Goal: Information Seeking & Learning: Learn about a topic

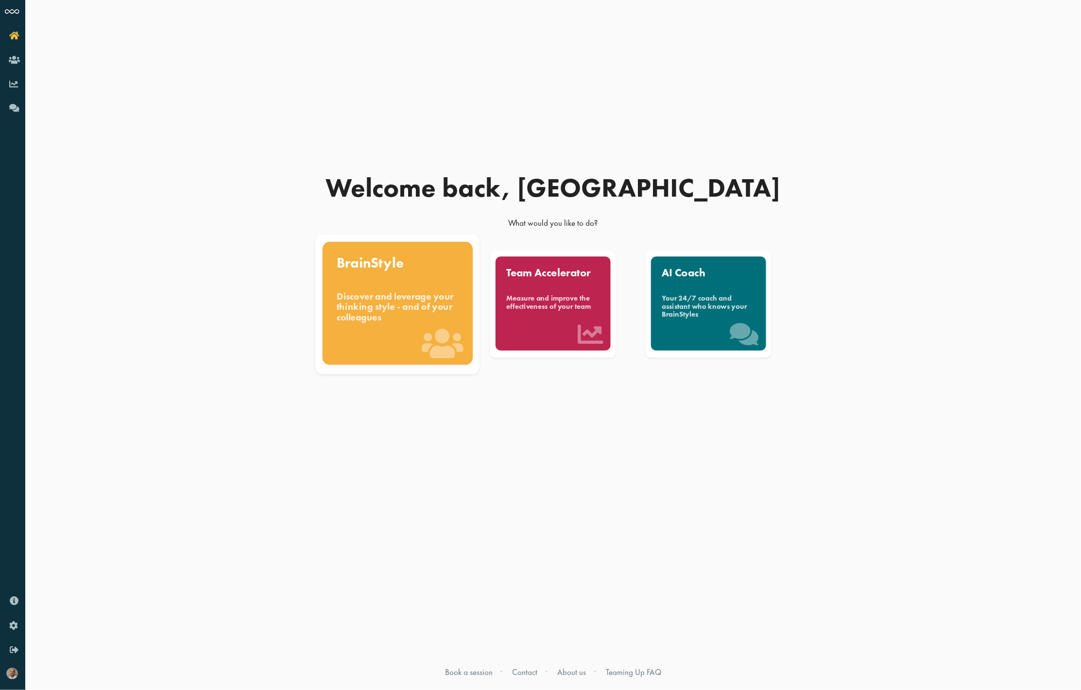
click at [383, 312] on div "Discover and leverage your thinking style - and of your colleagues" at bounding box center [398, 307] width 122 height 33
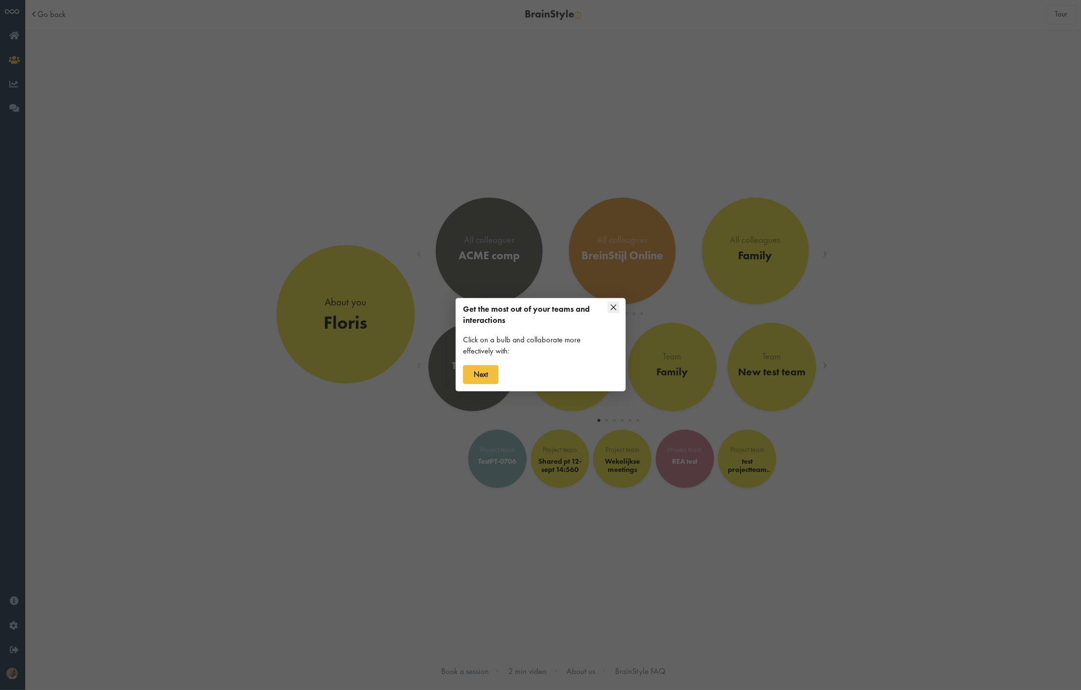
click at [609, 309] on icon at bounding box center [614, 308] width 12 height 12
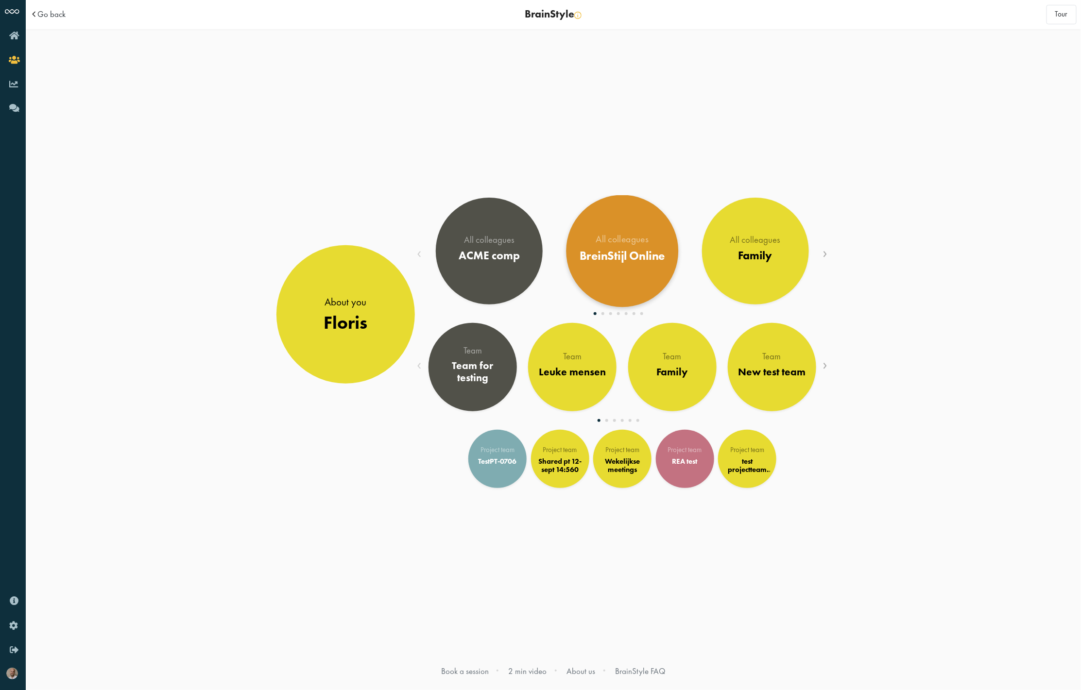
click at [640, 244] on div "All colleagues" at bounding box center [623, 240] width 86 height 10
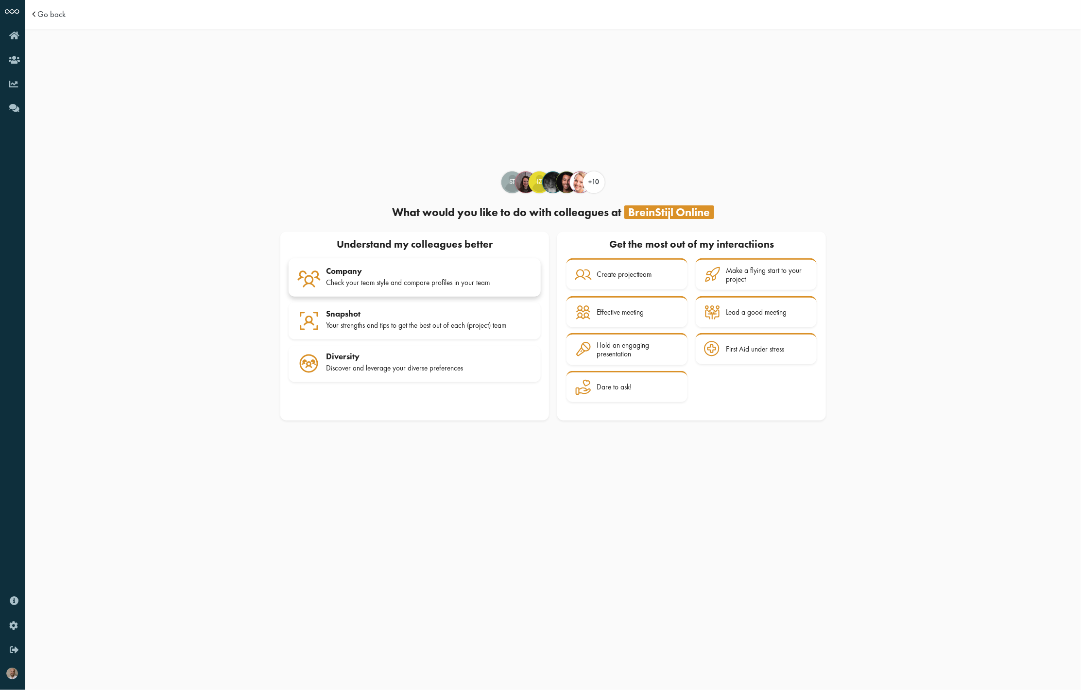
click at [365, 280] on div "Check your team style and compare profiles in your team" at bounding box center [429, 282] width 206 height 9
click at [393, 347] on link "Diversity Discover and leverage your diverse preferences" at bounding box center [415, 364] width 252 height 37
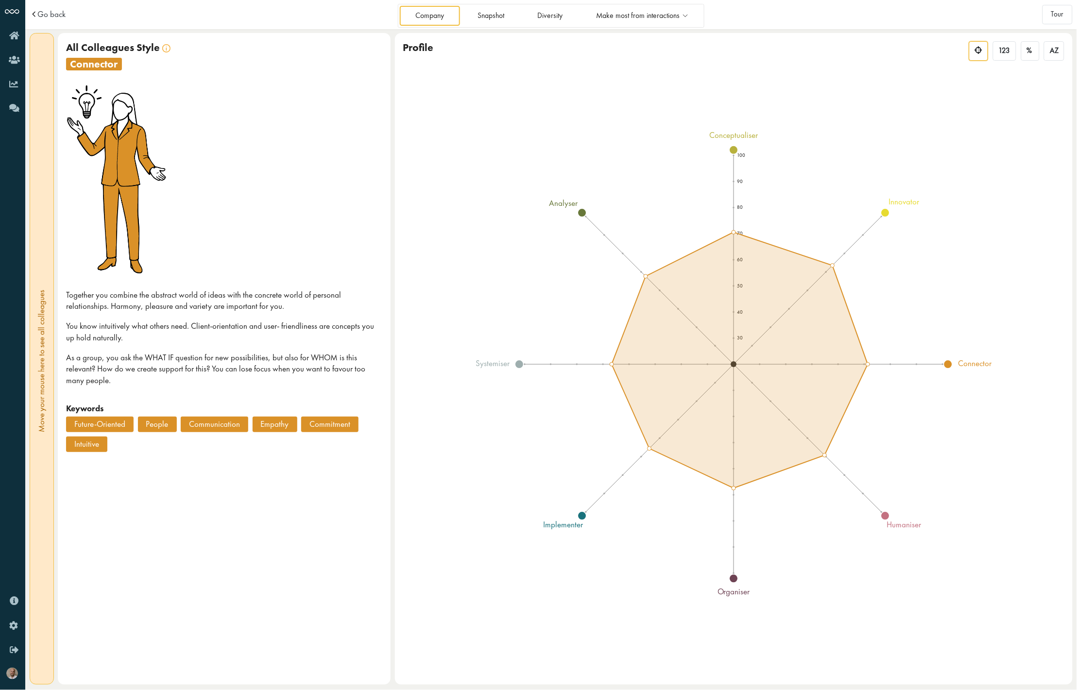
scroll to position [0, 0]
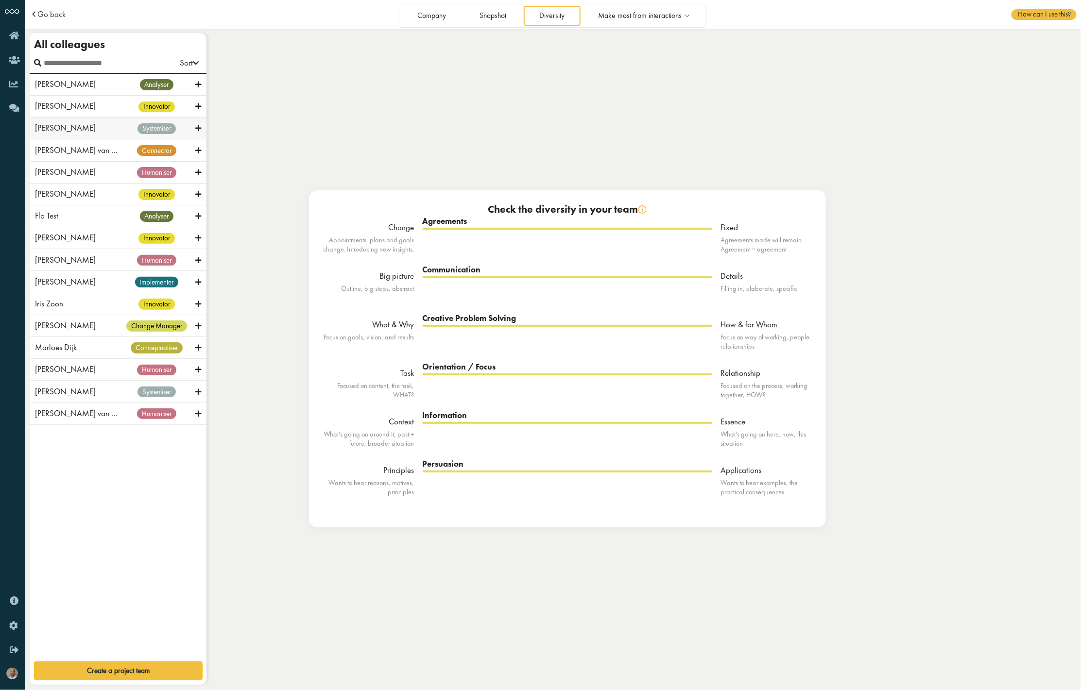
click at [133, 127] on div "systemiser" at bounding box center [157, 128] width 78 height 12
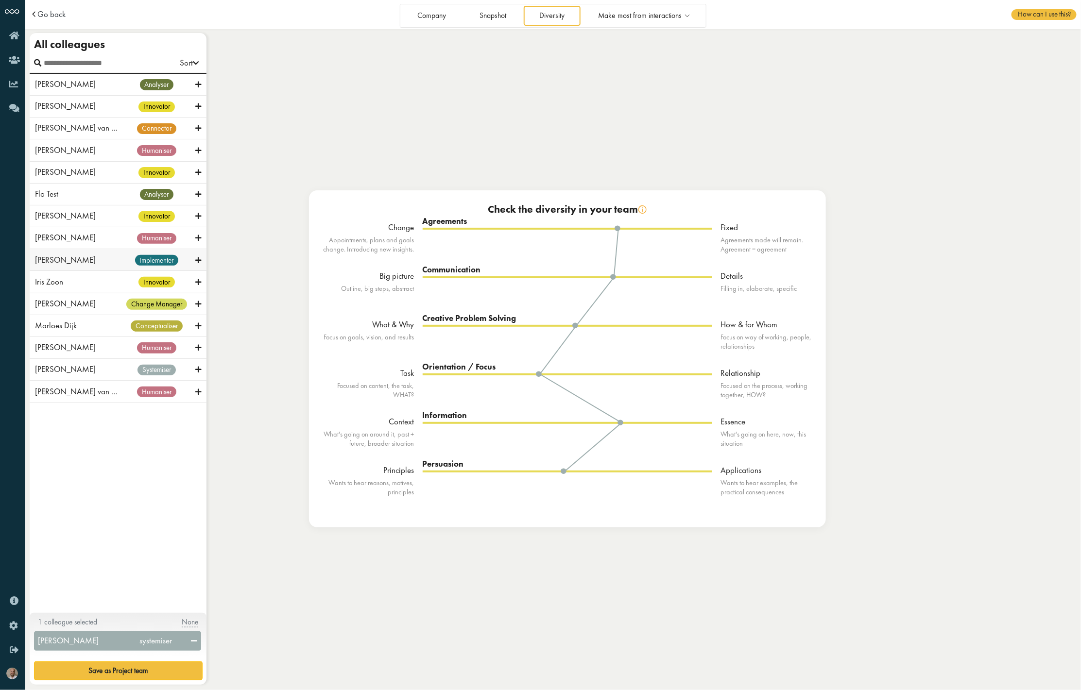
click at [112, 253] on div "Ingrid Everts implementer" at bounding box center [118, 260] width 177 height 22
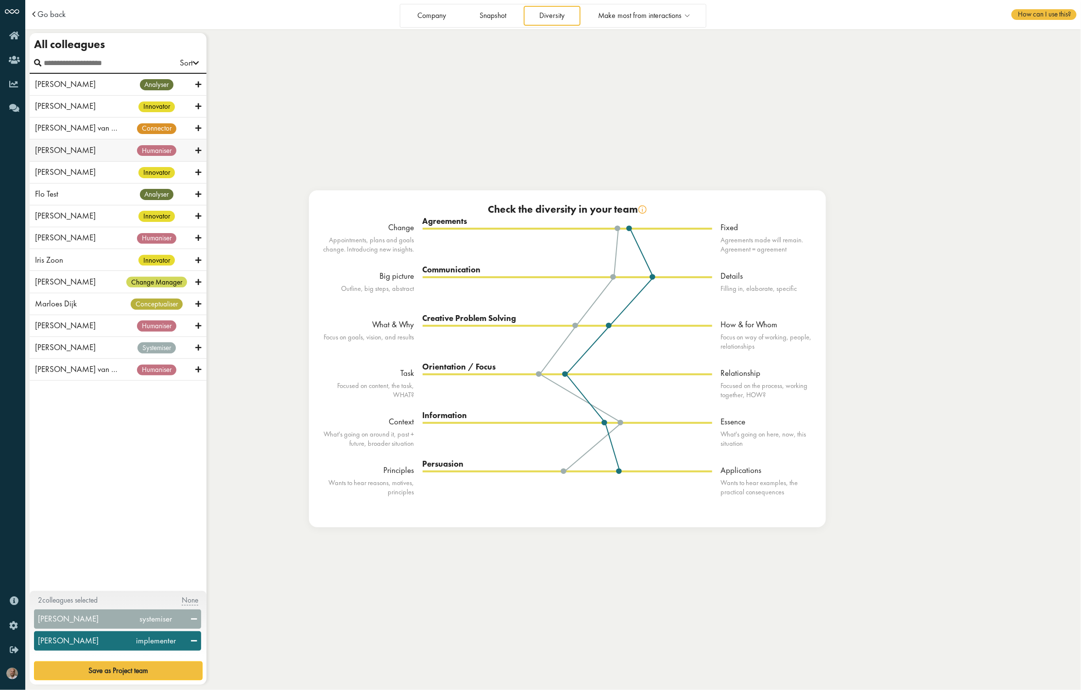
click at [107, 155] on div "Corine Koppers" at bounding box center [76, 151] width 83 height 12
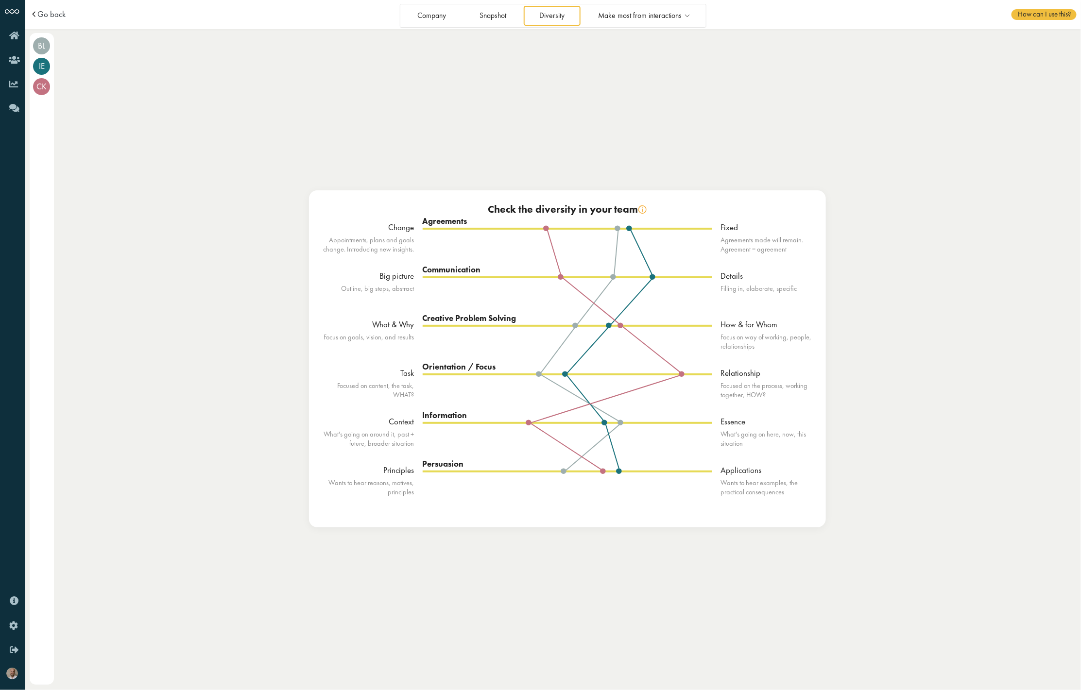
click at [36, 15] on span at bounding box center [35, 14] width 10 height 8
click at [30, 13] on span at bounding box center [35, 14] width 10 height 8
click at [60, 12] on span "Go back" at bounding box center [51, 14] width 28 height 8
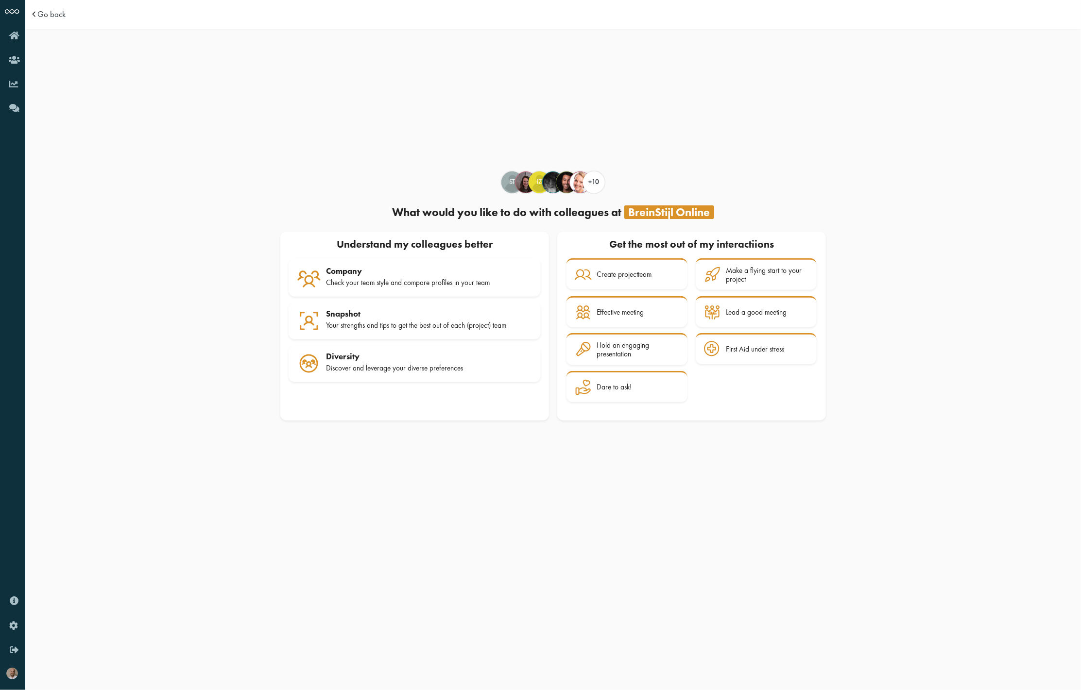
click at [51, 20] on td "Go back" at bounding box center [161, 14] width 262 height 29
click at [52, 18] on span "Go back" at bounding box center [51, 14] width 28 height 8
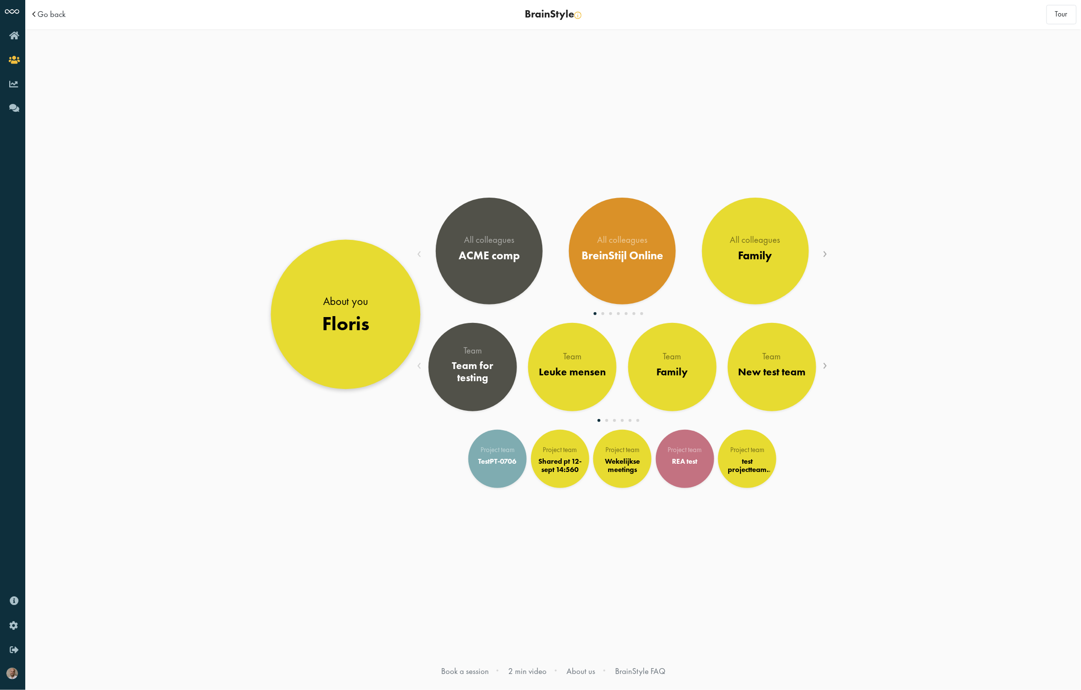
click at [359, 331] on div "Floris" at bounding box center [345, 323] width 47 height 23
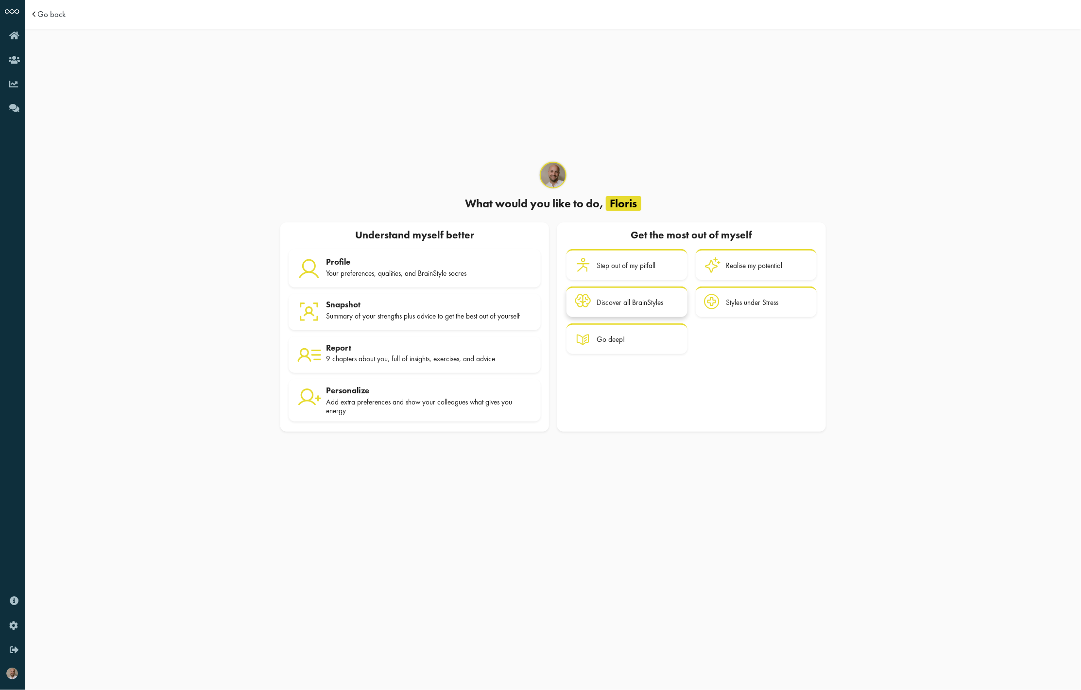
click at [647, 289] on link "Discover all BrainStyles" at bounding box center [626, 302] width 121 height 31
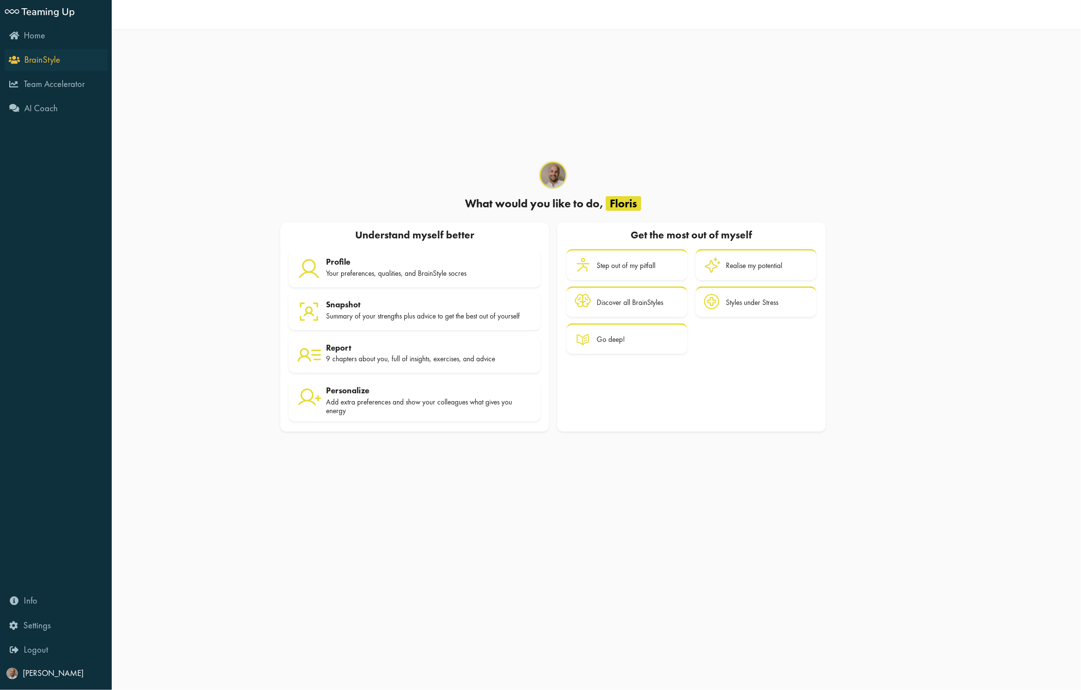
click at [7, 57] on link "BrainStyle" at bounding box center [55, 60] width 103 height 22
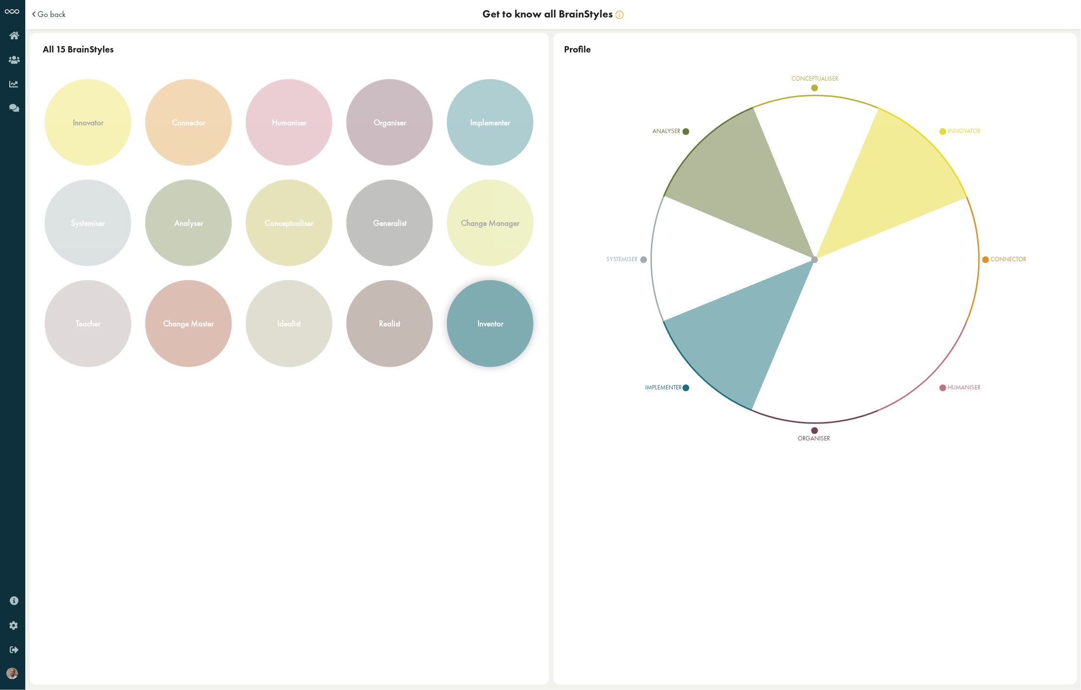
click at [485, 329] on div "inventor" at bounding box center [490, 324] width 86 height 86
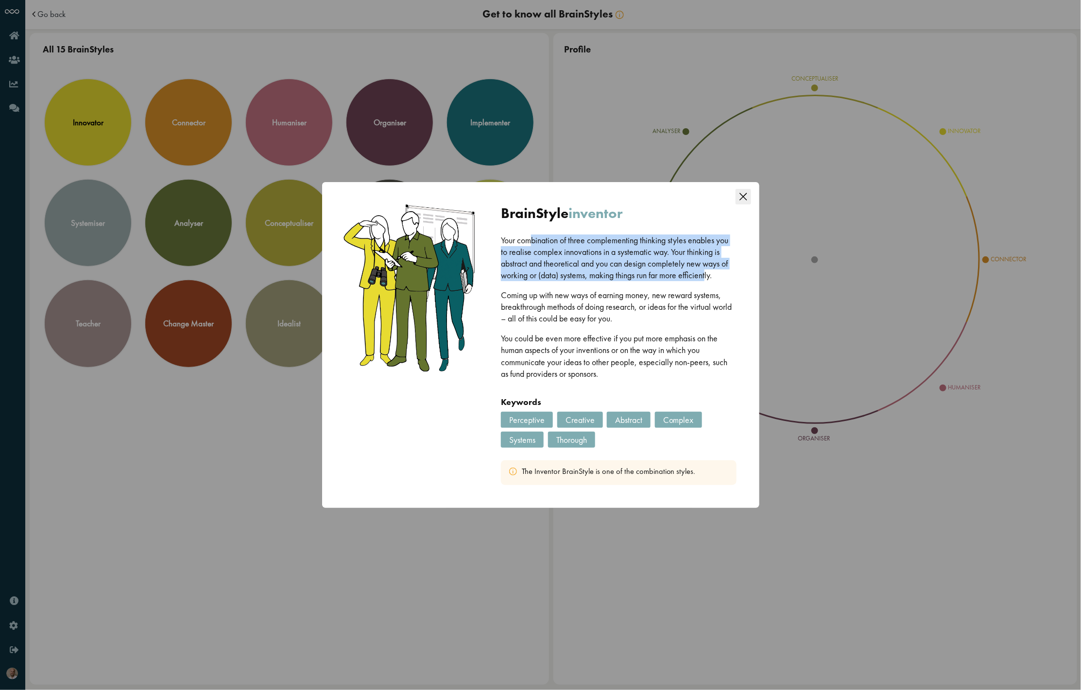
drag, startPoint x: 531, startPoint y: 240, endPoint x: 708, endPoint y: 280, distance: 181.3
click at [707, 280] on p "Your combination of three complementing thinking styles enables you to realise …" at bounding box center [618, 258] width 235 height 47
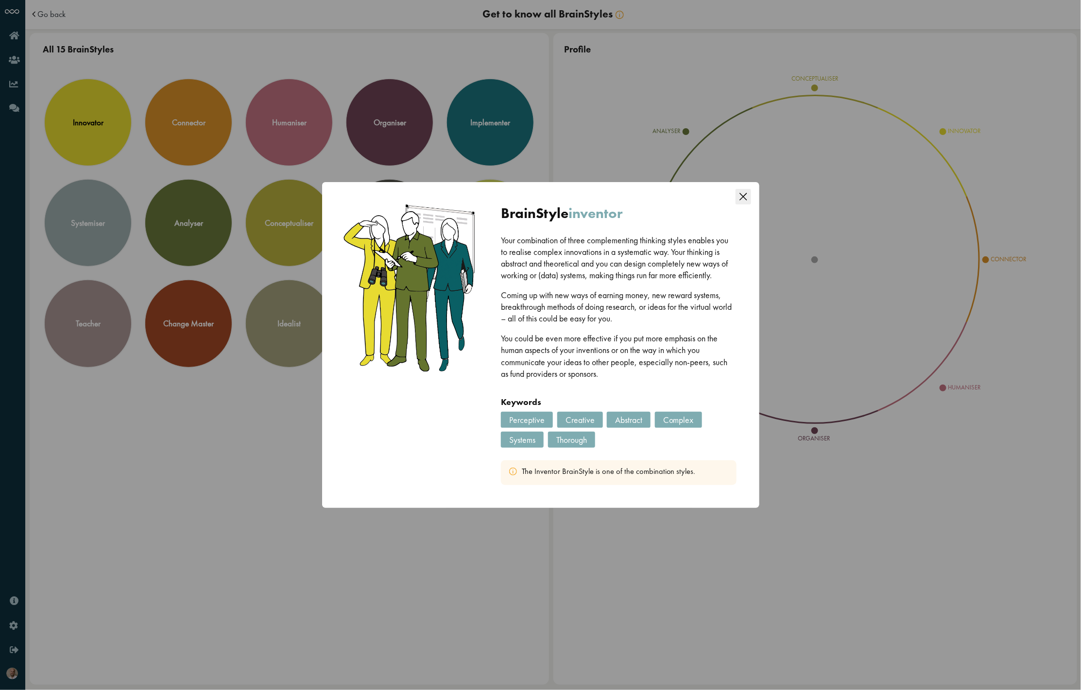
click at [723, 289] on div "Your combination of three complementing thinking styles enables you to realise …" at bounding box center [618, 316] width 235 height 162
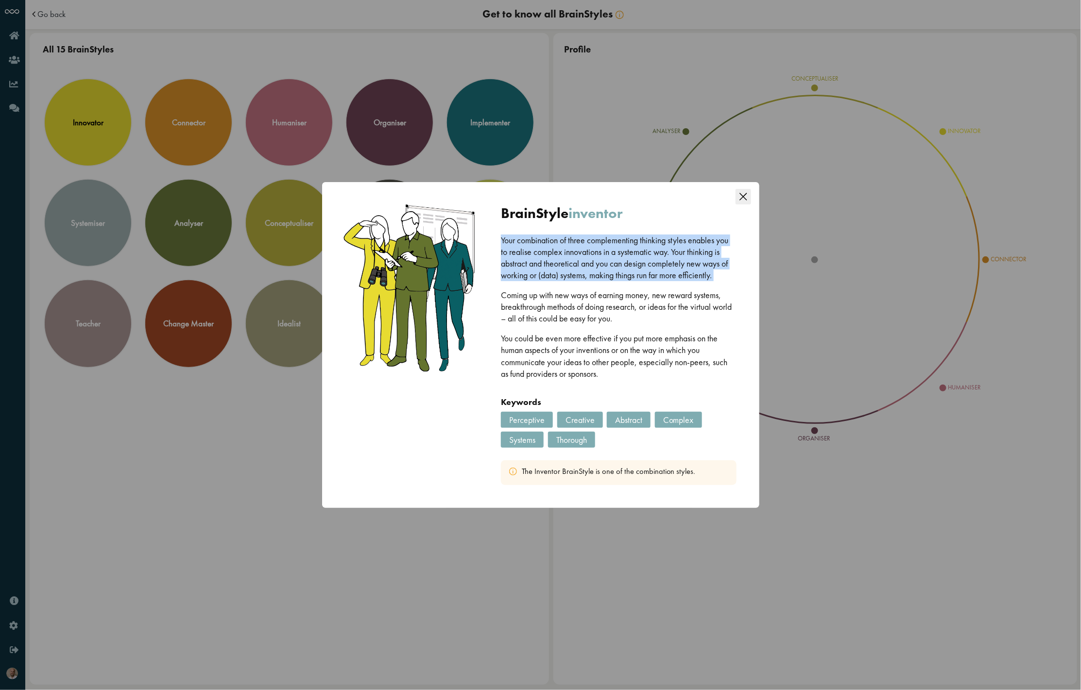
drag, startPoint x: 723, startPoint y: 288, endPoint x: 531, endPoint y: 230, distance: 201.5
click at [531, 230] on div "BrainStyle inventor Your combination of three complementing thinking styles ena…" at bounding box center [619, 345] width 260 height 306
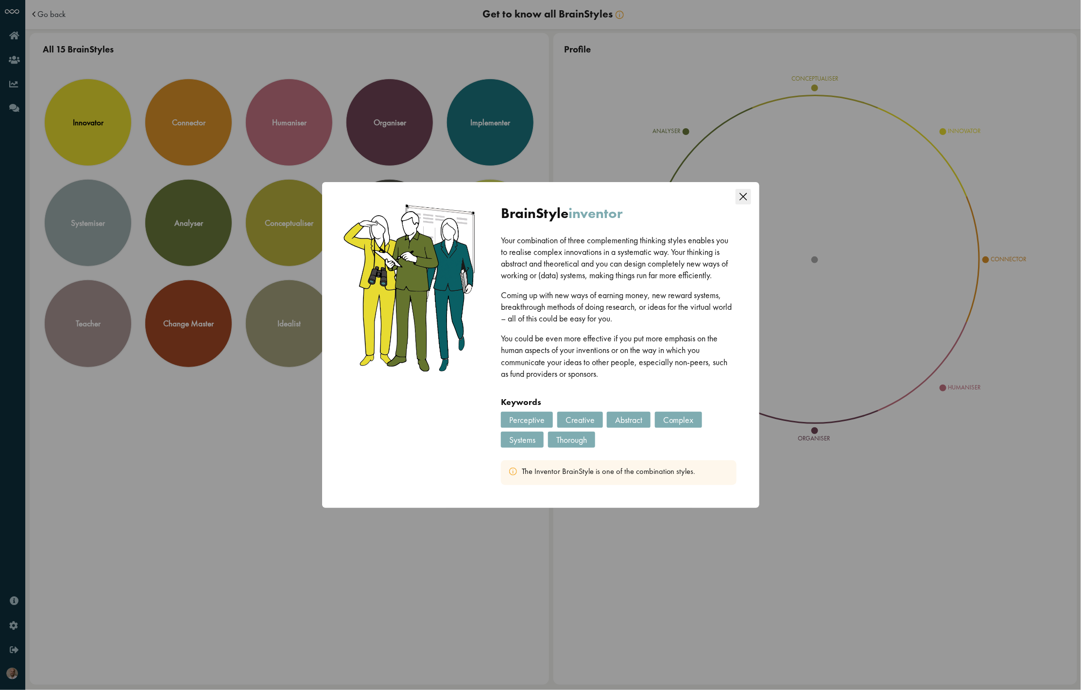
click at [591, 330] on div "Your combination of three complementing thinking styles enables you to realise …" at bounding box center [618, 316] width 235 height 162
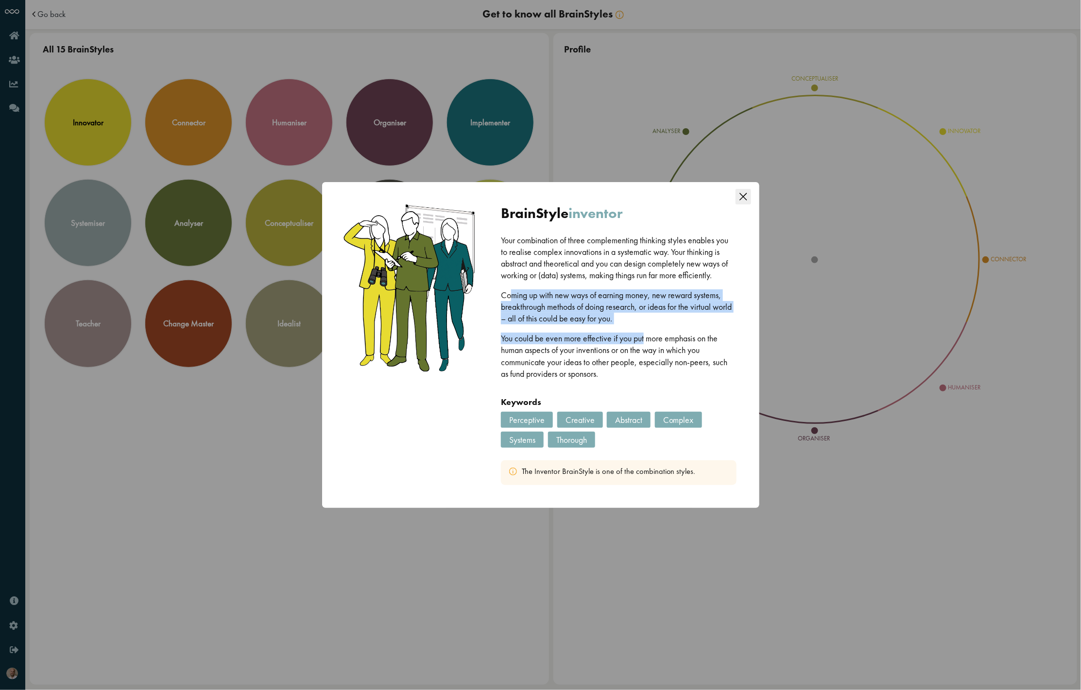
drag, startPoint x: 509, startPoint y: 293, endPoint x: 645, endPoint y: 343, distance: 144.8
click at [645, 343] on div "Your combination of three complementing thinking styles enables you to realise …" at bounding box center [618, 316] width 235 height 162
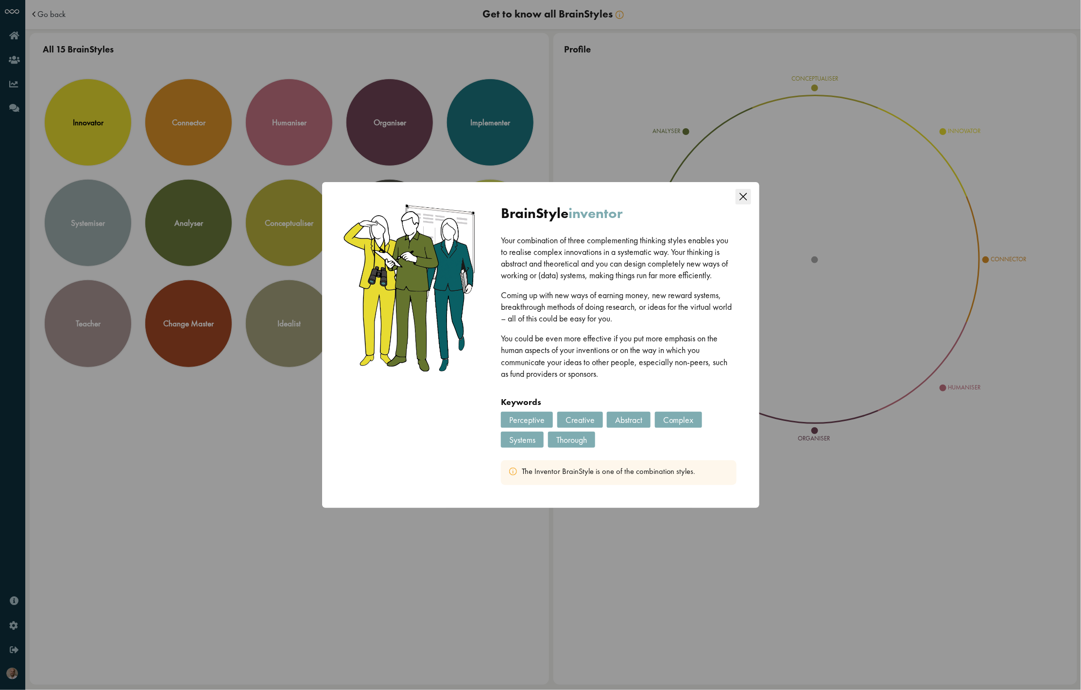
click at [653, 348] on p "You could be even more effective if you put more emphasis on the human aspects …" at bounding box center [618, 356] width 235 height 47
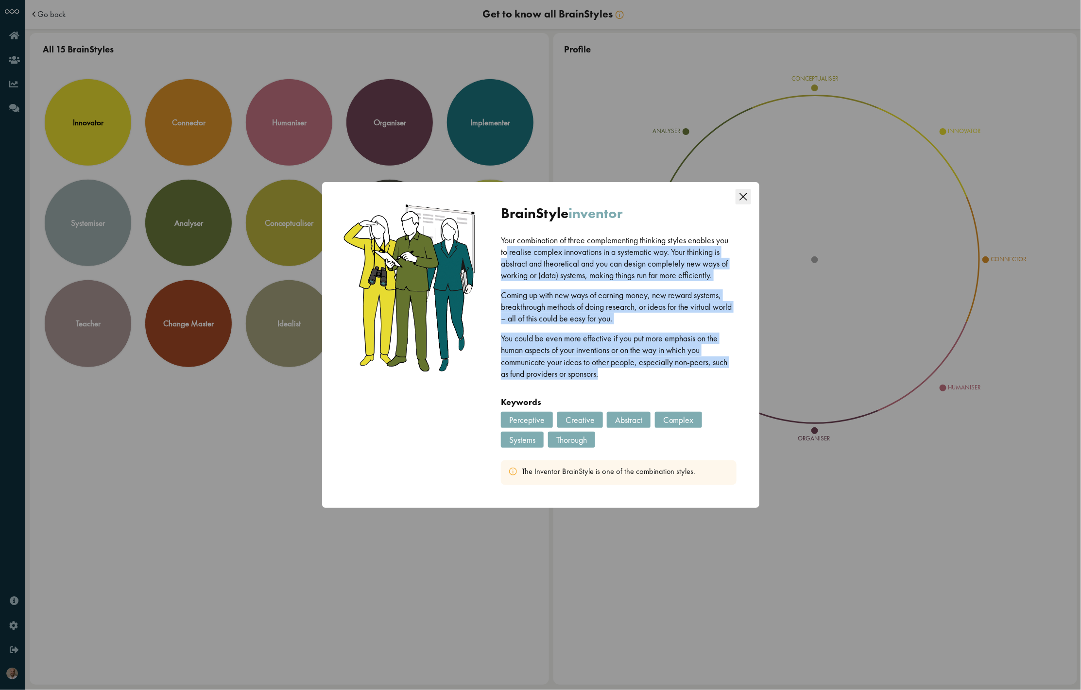
drag, startPoint x: 624, startPoint y: 344, endPoint x: 507, endPoint y: 247, distance: 152.5
click at [507, 247] on div "Your combination of three complementing thinking styles enables you to realise …" at bounding box center [618, 316] width 235 height 162
drag, startPoint x: 510, startPoint y: 235, endPoint x: 695, endPoint y: 364, distance: 225.9
click at [695, 364] on div "Your combination of three complementing thinking styles enables you to realise …" at bounding box center [618, 316] width 235 height 162
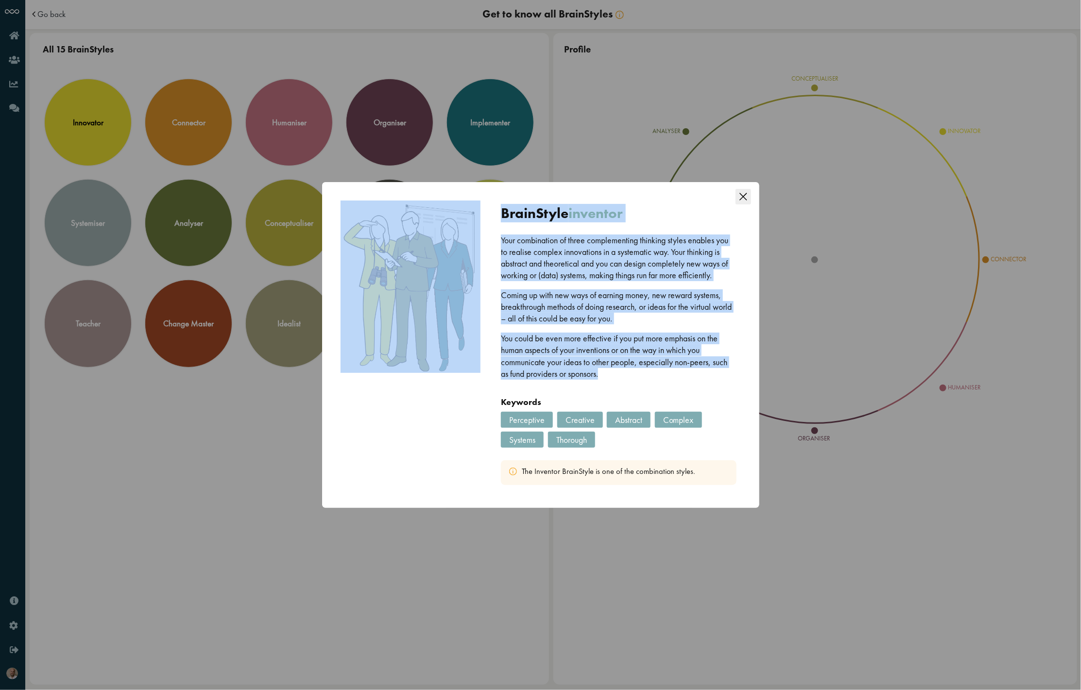
drag, startPoint x: 679, startPoint y: 391, endPoint x: 442, endPoint y: 257, distance: 272.3
click at [442, 257] on div "BrainStyle inventor Your combination of three complementing thinking styles ena…" at bounding box center [540, 345] width 417 height 306
click at [637, 393] on div "Your combination of three complementing thinking styles enables you to realise …" at bounding box center [618, 316] width 235 height 162
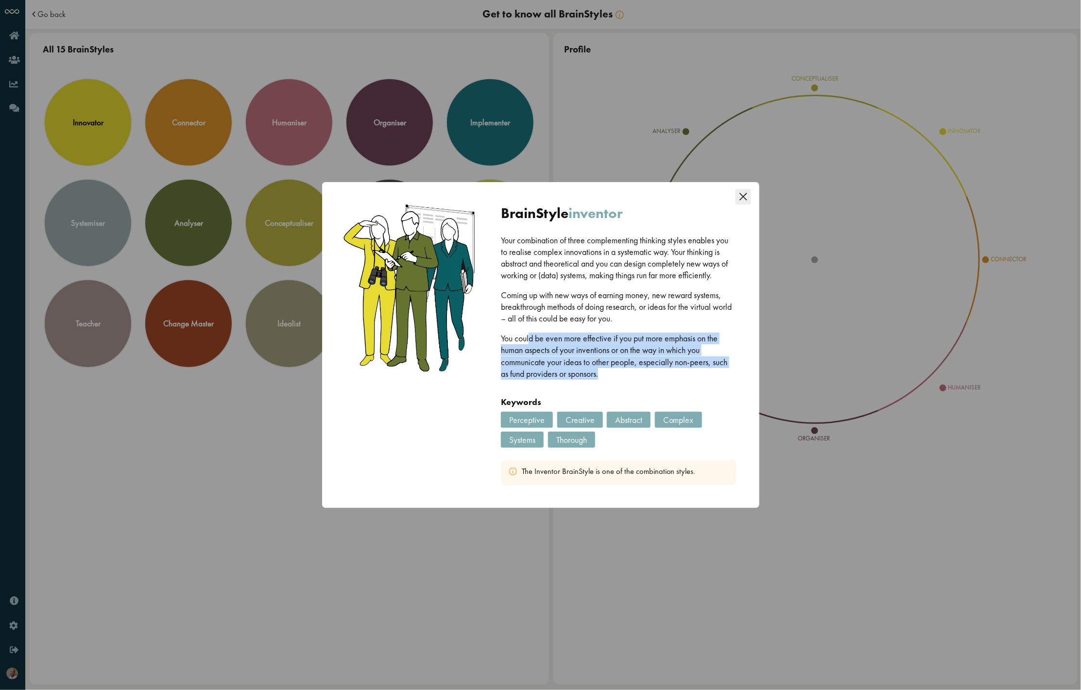
drag, startPoint x: 531, startPoint y: 341, endPoint x: 618, endPoint y: 374, distance: 93.5
click at [618, 374] on p "You could be even more effective if you put more emphasis on the human aspects …" at bounding box center [618, 356] width 235 height 47
drag, startPoint x: 616, startPoint y: 368, endPoint x: 534, endPoint y: 303, distance: 103.7
click at [534, 303] on div "Your combination of three complementing thinking styles enables you to realise …" at bounding box center [618, 316] width 235 height 162
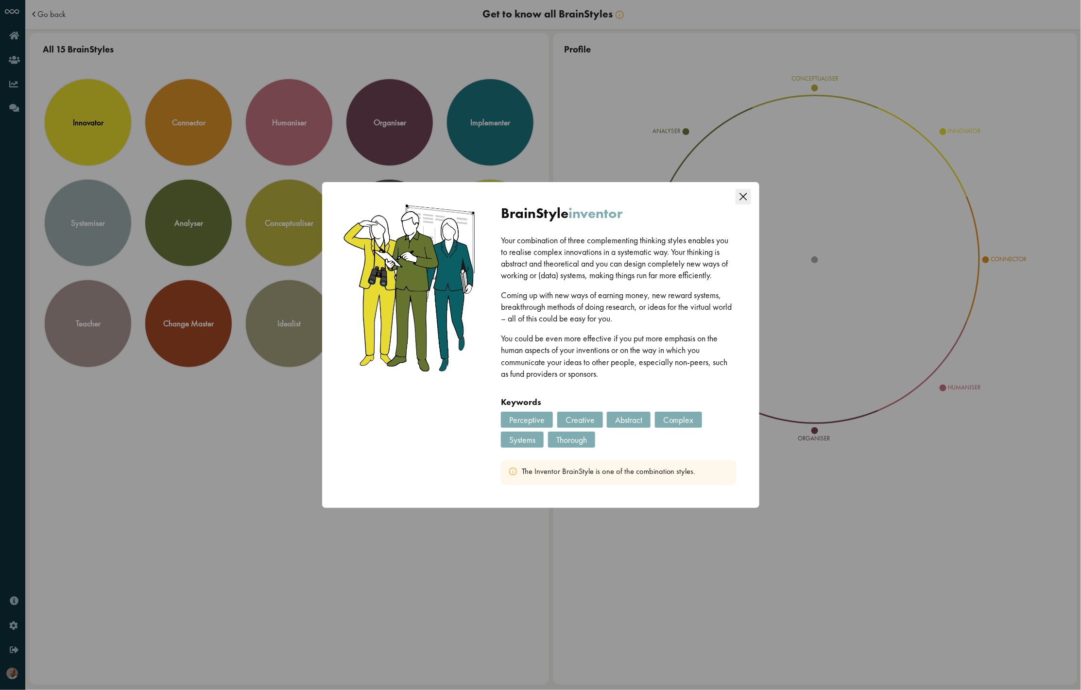
click at [534, 294] on p "Coming up with new ways of earning money, new reward systems, breakthrough meth…" at bounding box center [618, 307] width 235 height 35
click at [744, 197] on icon "Close this dialog" at bounding box center [742, 196] width 7 height 7
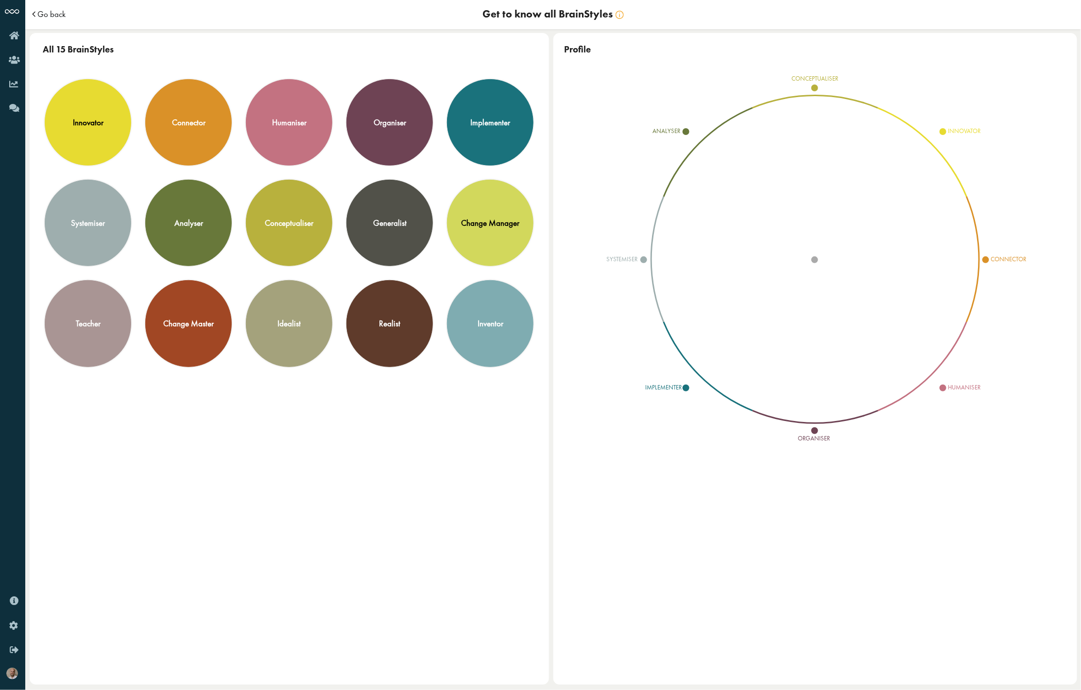
click at [55, 14] on span "Go back" at bounding box center [51, 14] width 28 height 8
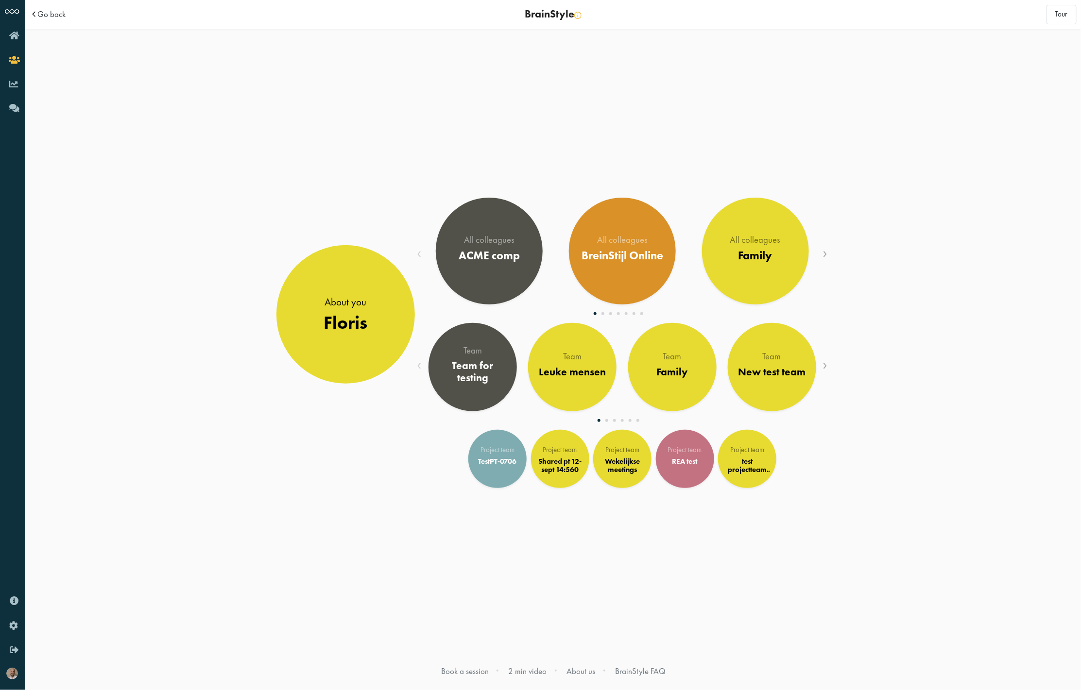
click at [830, 358] on div "Team Team for testing UX" at bounding box center [622, 370] width 415 height 99
click at [828, 360] on div "Team Team for testing UX" at bounding box center [622, 370] width 415 height 99
click at [826, 362] on span "›" at bounding box center [825, 364] width 5 height 21
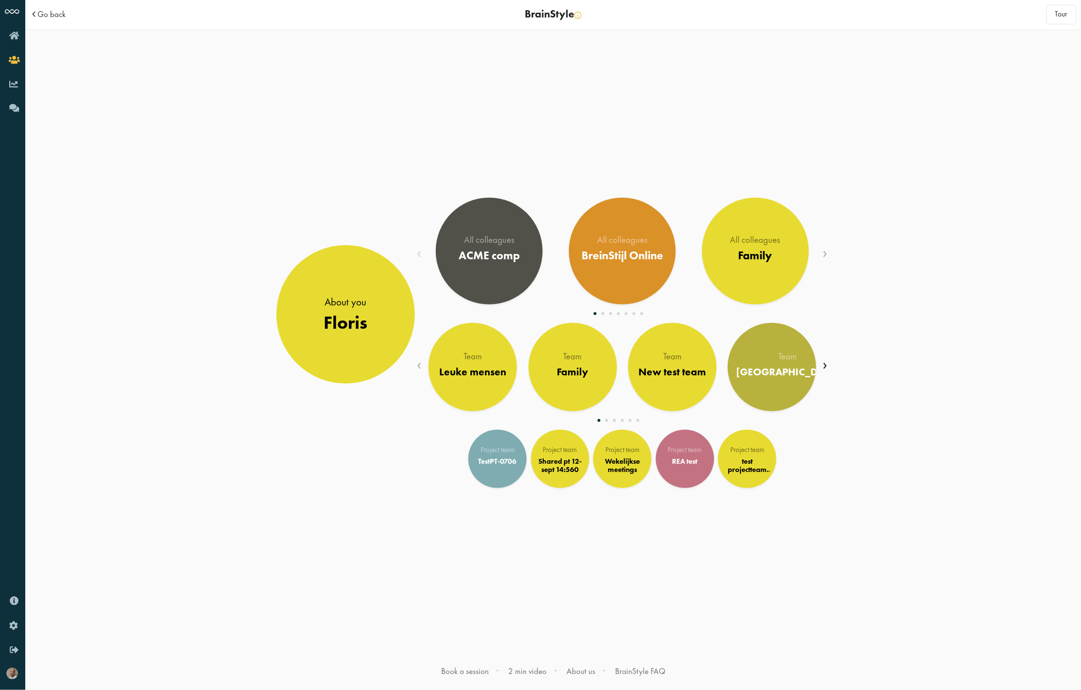
click at [826, 362] on span "›" at bounding box center [825, 364] width 5 height 21
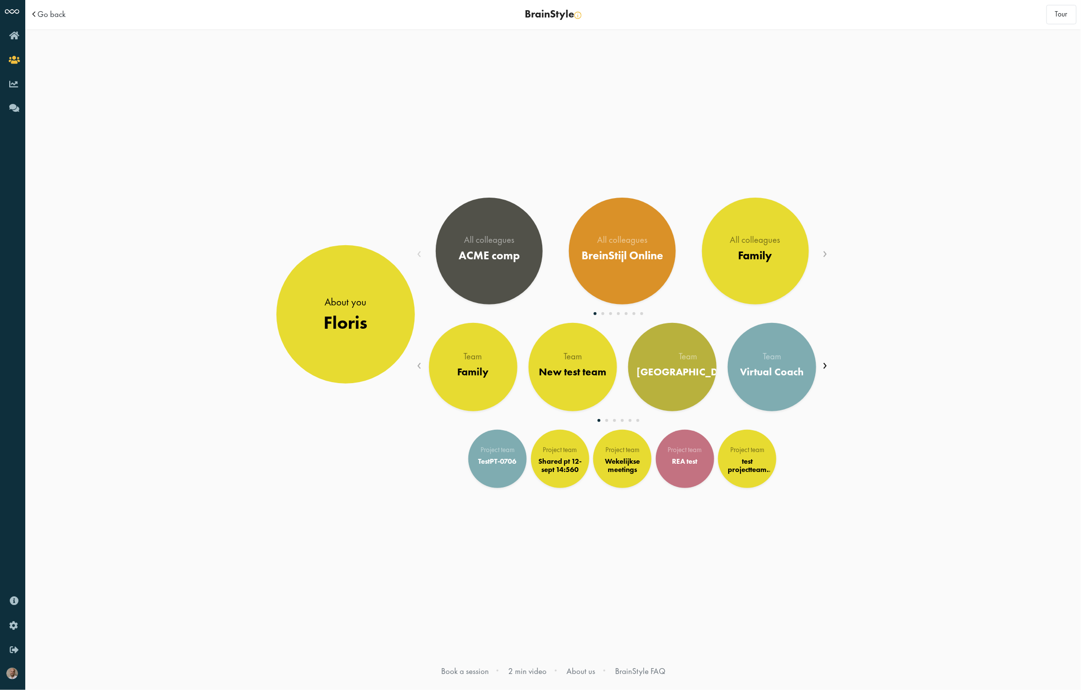
click at [826, 362] on span "›" at bounding box center [825, 364] width 5 height 21
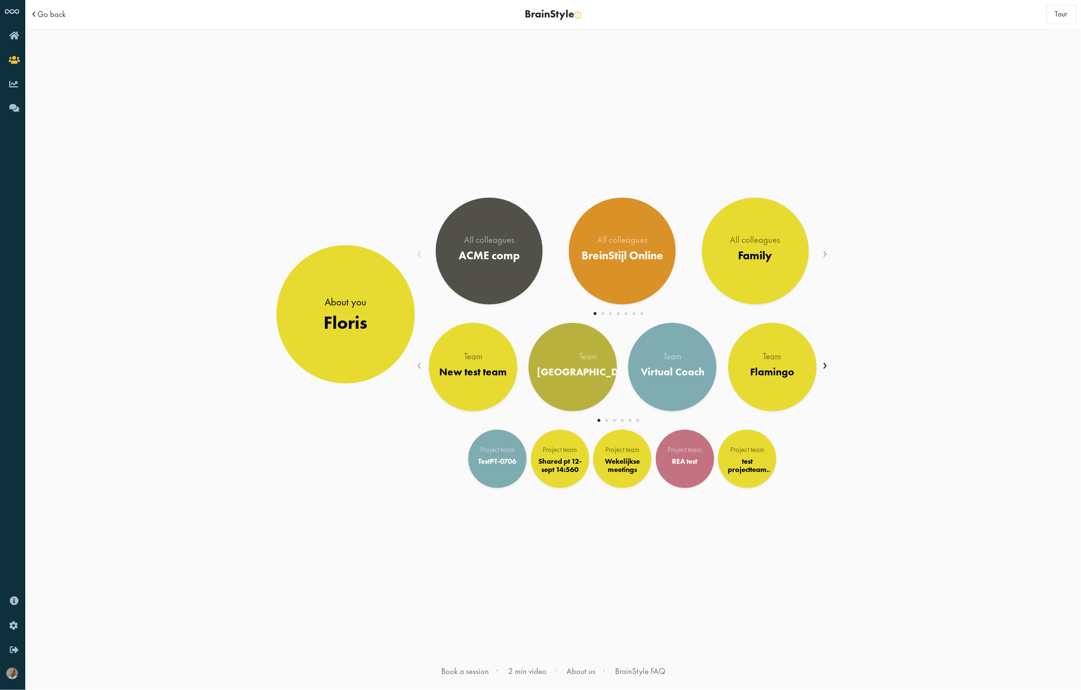
click at [826, 362] on span "›" at bounding box center [825, 364] width 5 height 21
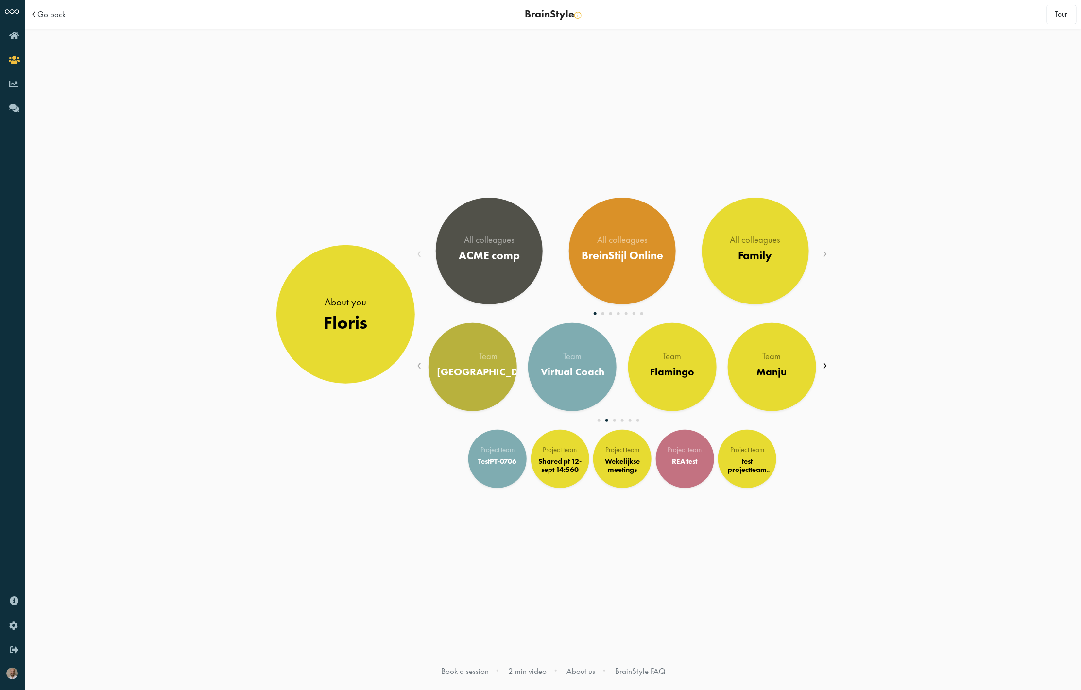
click at [826, 362] on span "›" at bounding box center [825, 364] width 5 height 21
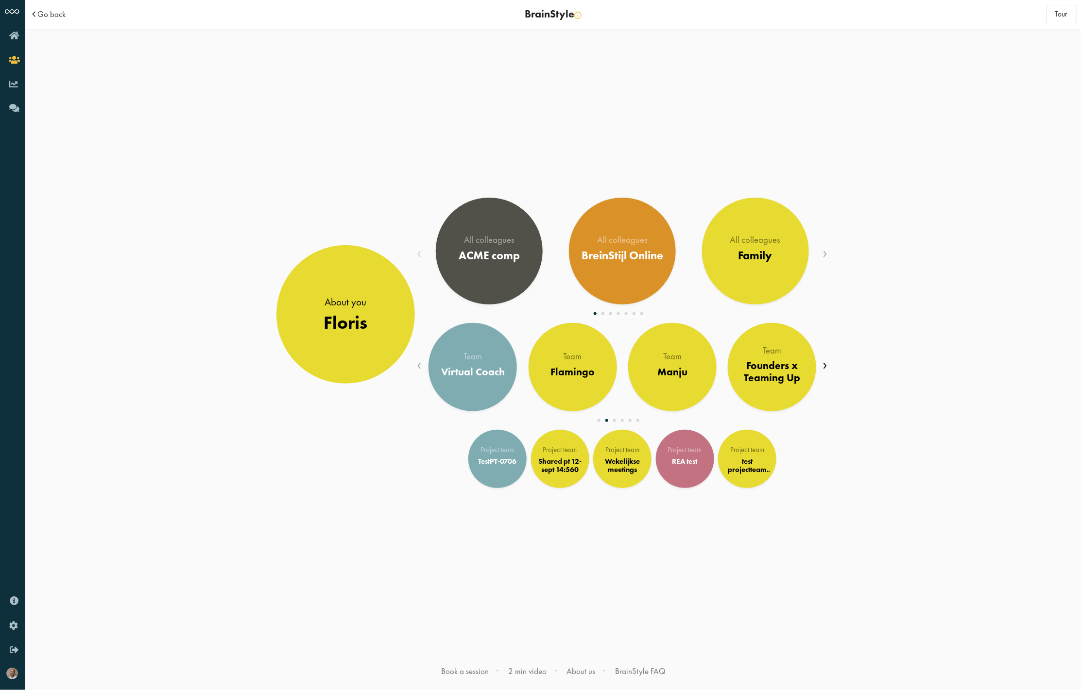
click at [826, 362] on span "›" at bounding box center [825, 364] width 5 height 21
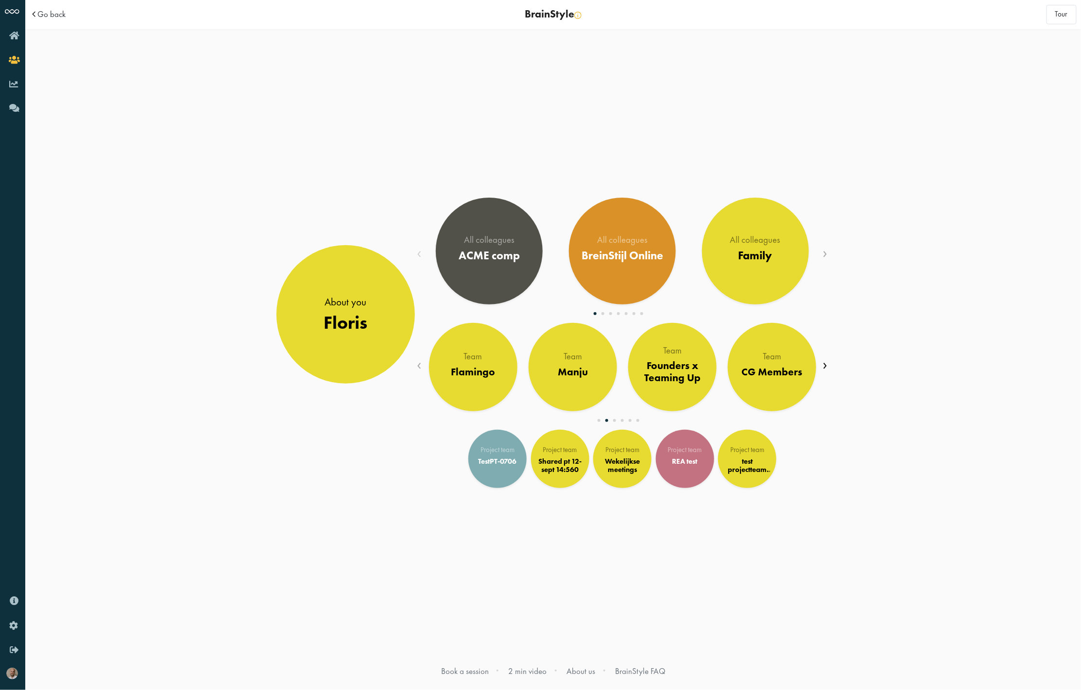
click at [826, 362] on span "›" at bounding box center [825, 364] width 5 height 21
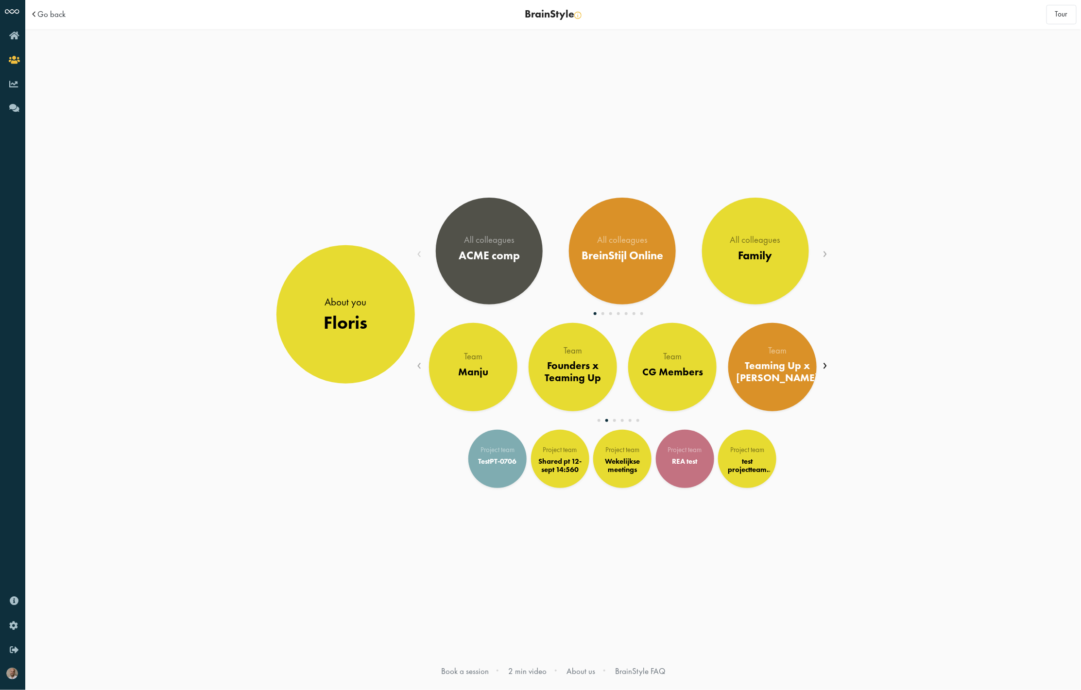
click at [826, 362] on span "›" at bounding box center [825, 364] width 5 height 21
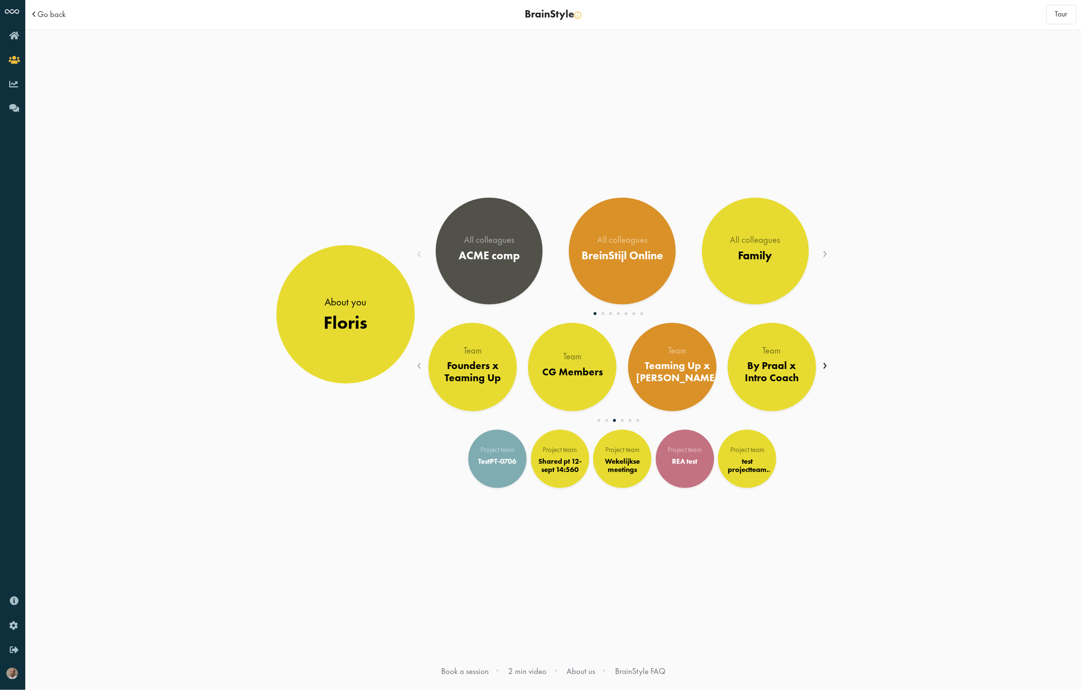
click at [826, 362] on span "›" at bounding box center [825, 364] width 5 height 21
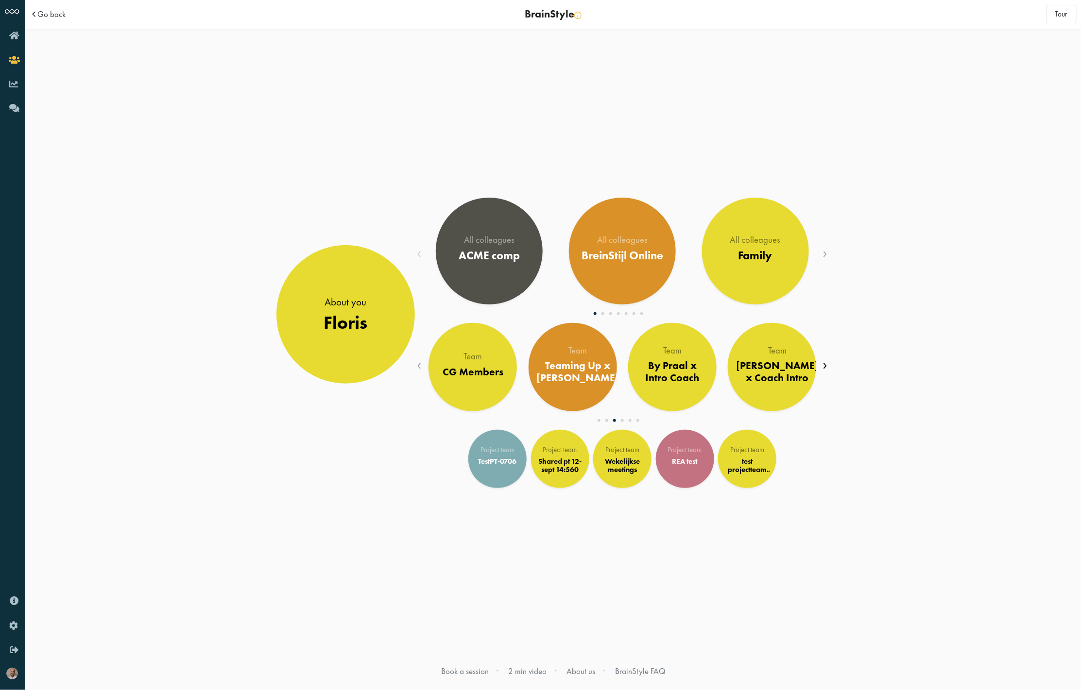
click at [826, 362] on span "›" at bounding box center [825, 364] width 5 height 21
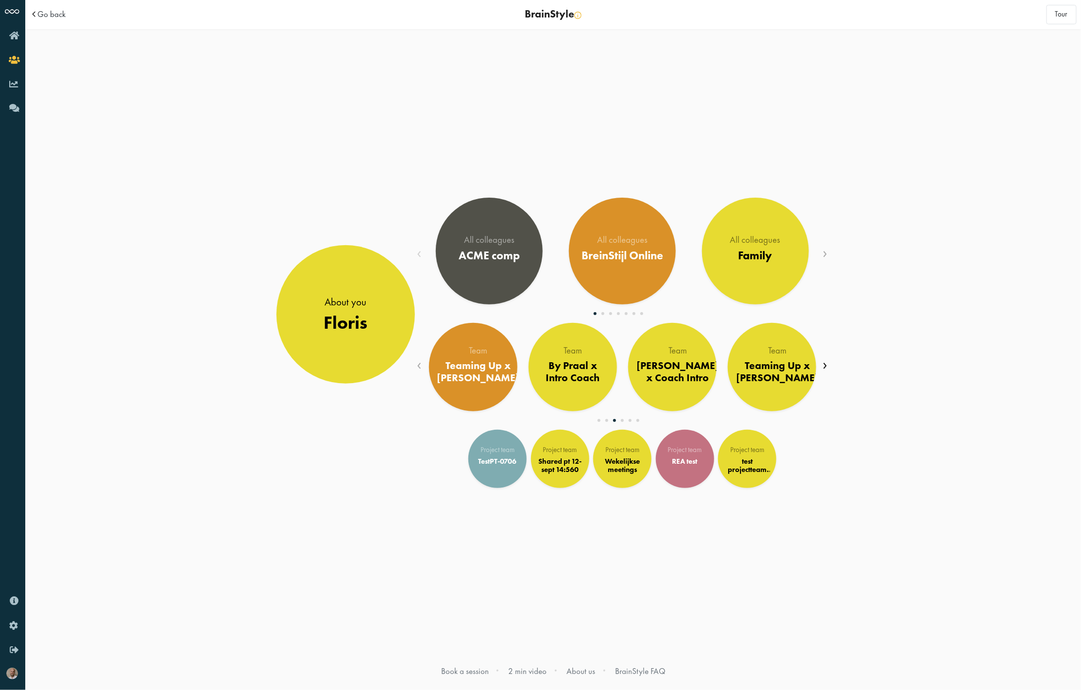
click at [826, 362] on span "›" at bounding box center [825, 364] width 5 height 21
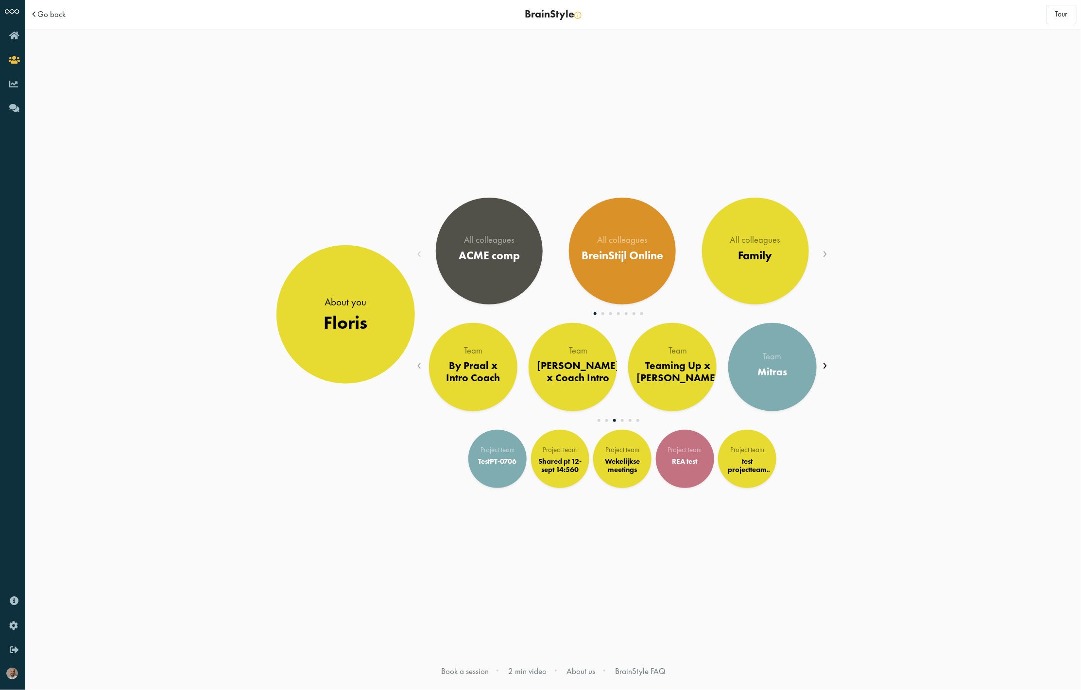
click at [826, 362] on span "›" at bounding box center [825, 364] width 5 height 21
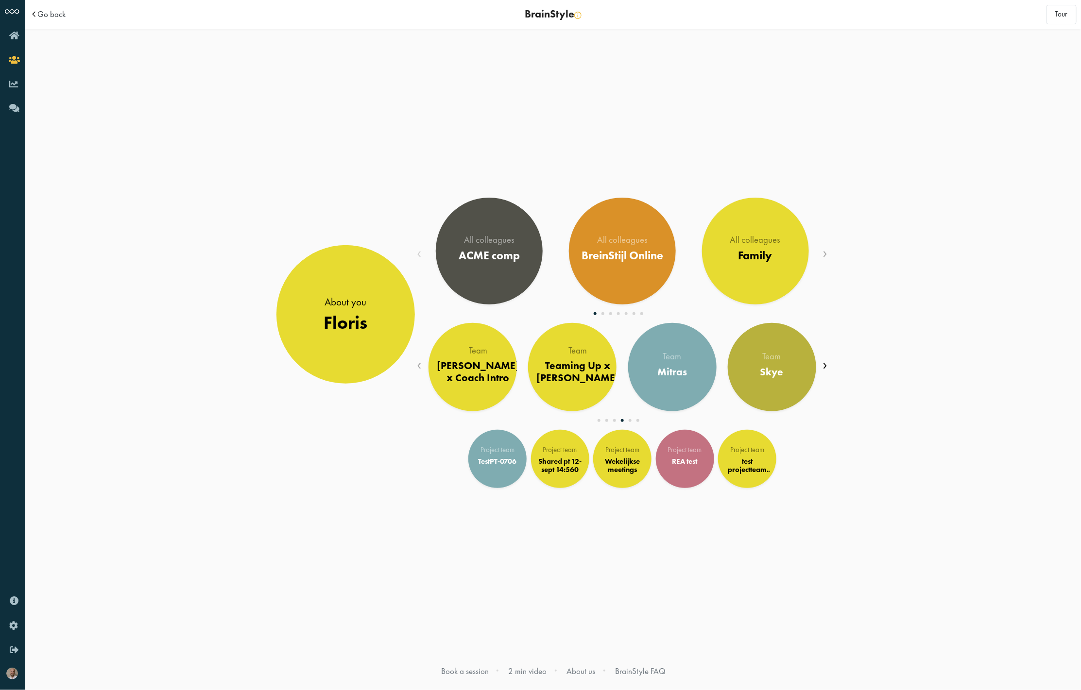
click at [826, 362] on span "›" at bounding box center [825, 364] width 5 height 21
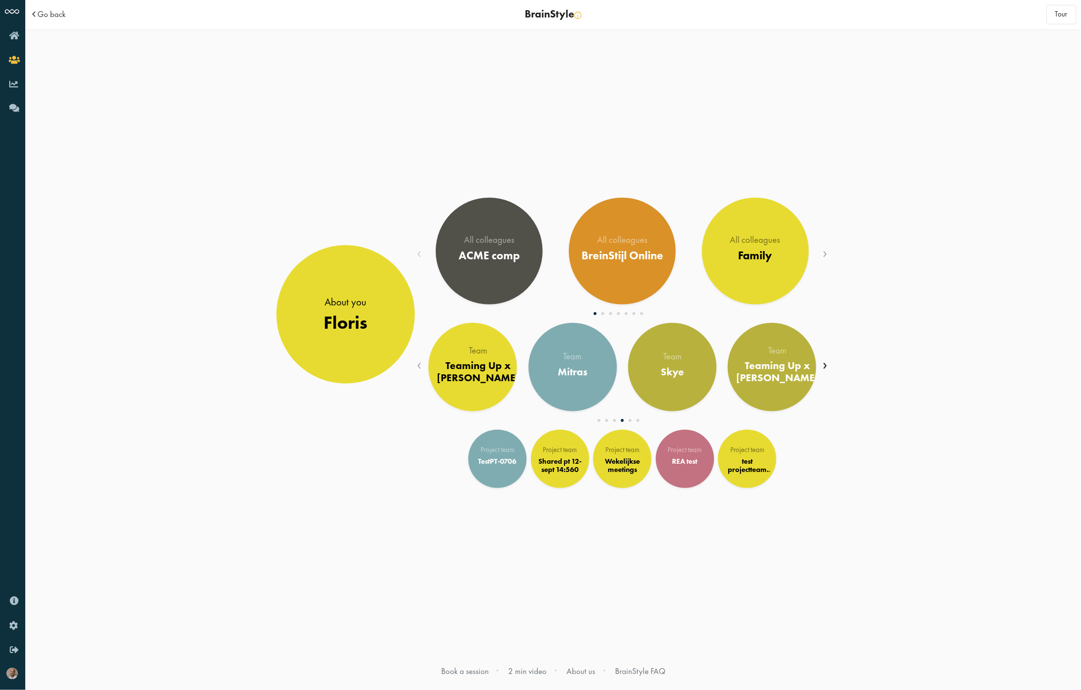
click at [826, 362] on span "›" at bounding box center [825, 364] width 5 height 21
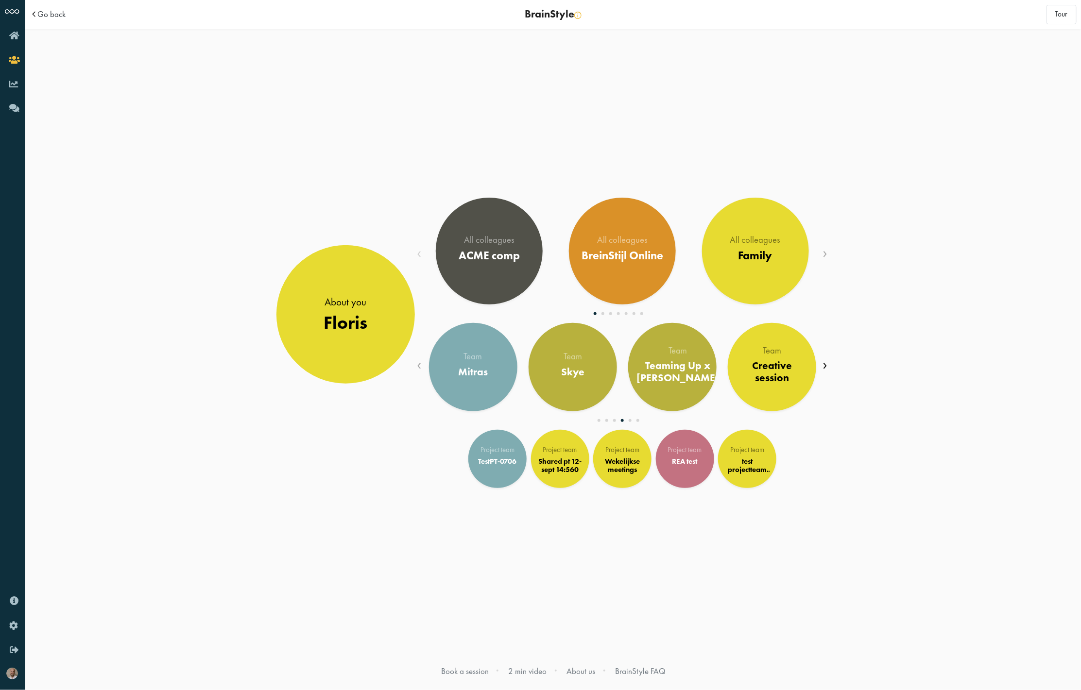
click at [826, 362] on span "›" at bounding box center [825, 364] width 5 height 21
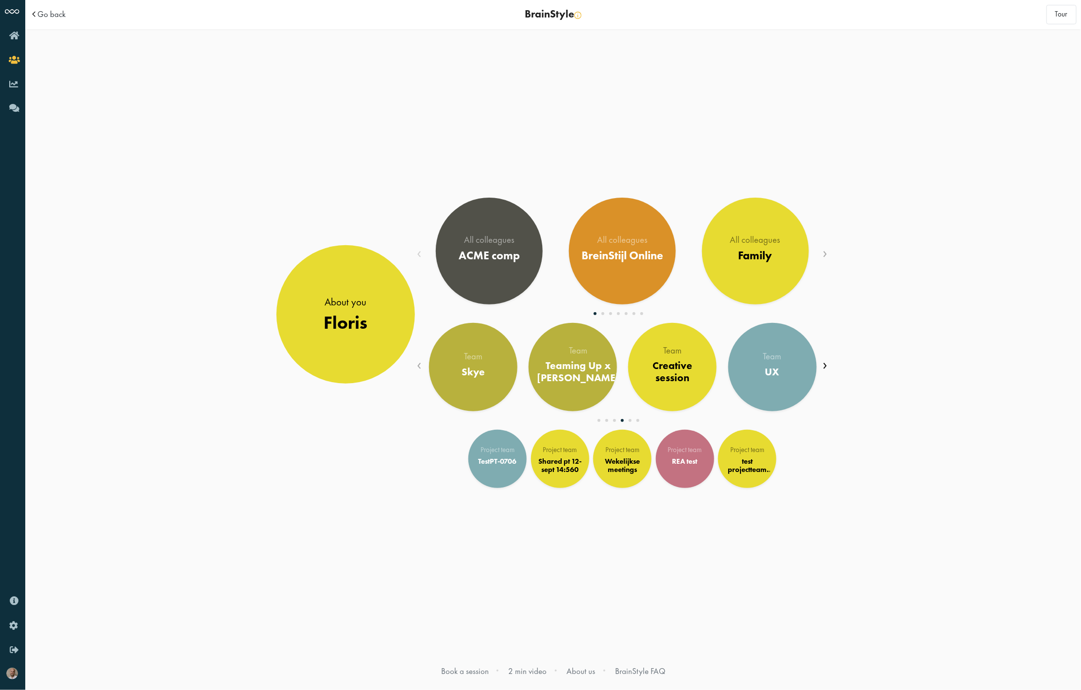
click at [826, 362] on span "›" at bounding box center [825, 364] width 5 height 21
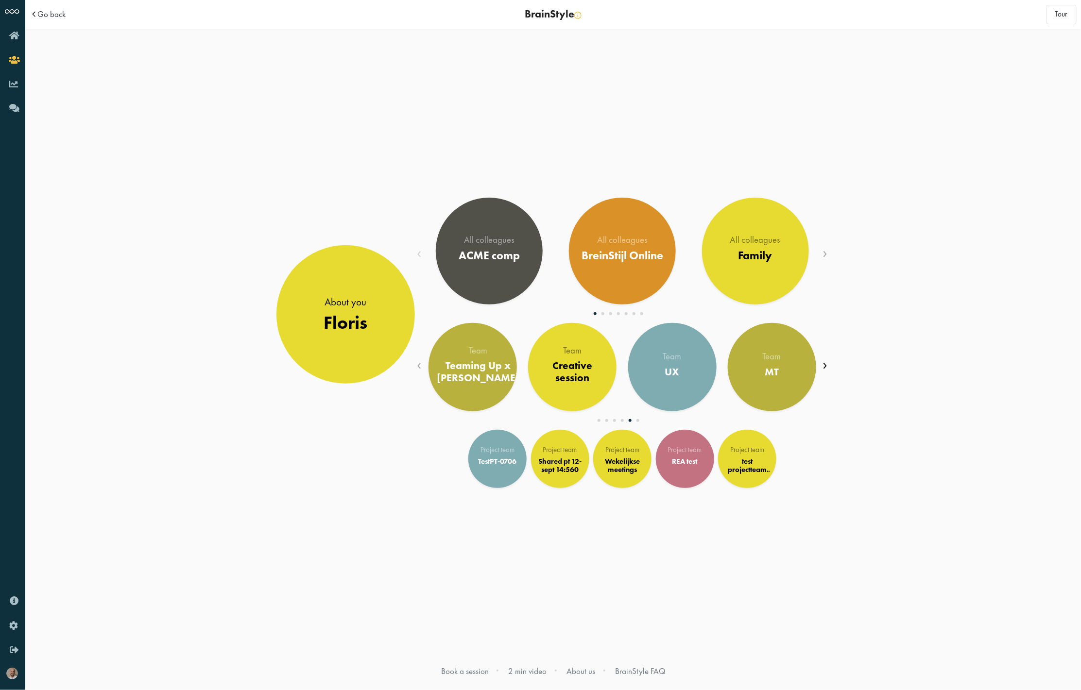
click at [826, 362] on span "›" at bounding box center [825, 364] width 5 height 21
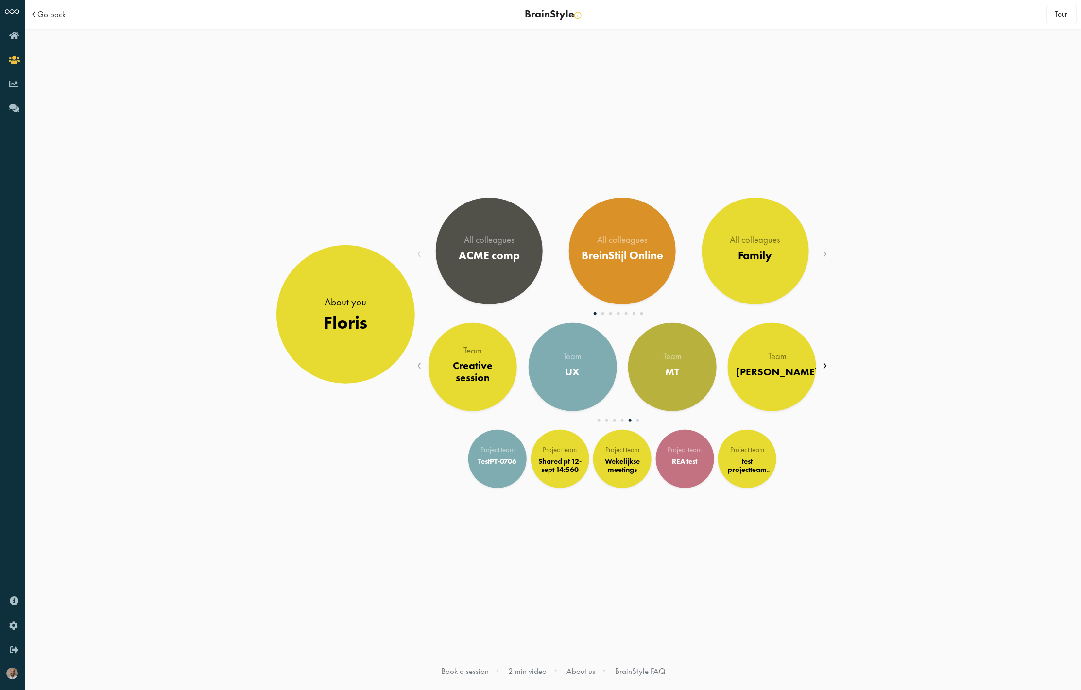
click at [826, 362] on span "›" at bounding box center [825, 364] width 5 height 21
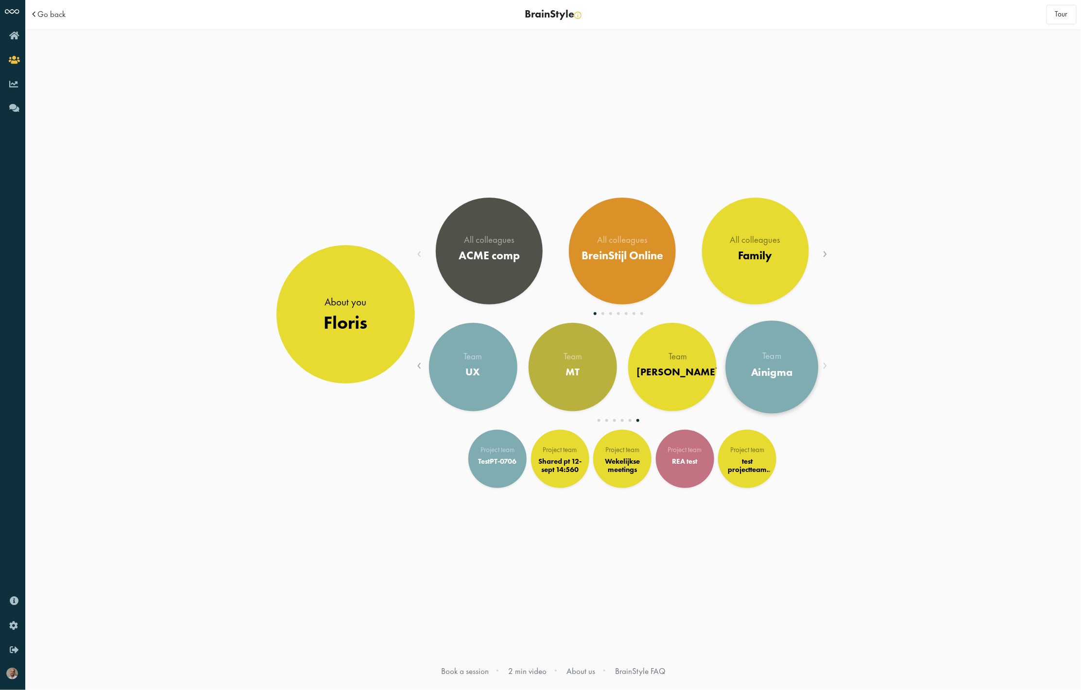
click at [735, 368] on link "Team Ainigma" at bounding box center [772, 367] width 93 height 93
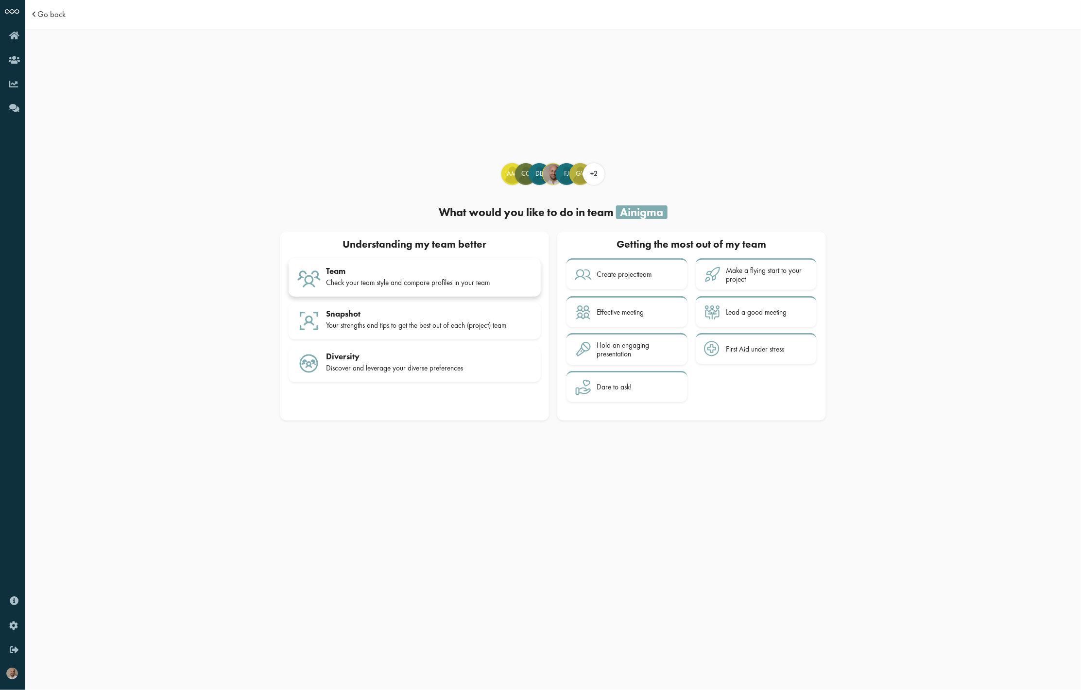
click at [430, 296] on link "Team Check your team style and compare profiles in your team" at bounding box center [415, 277] width 252 height 38
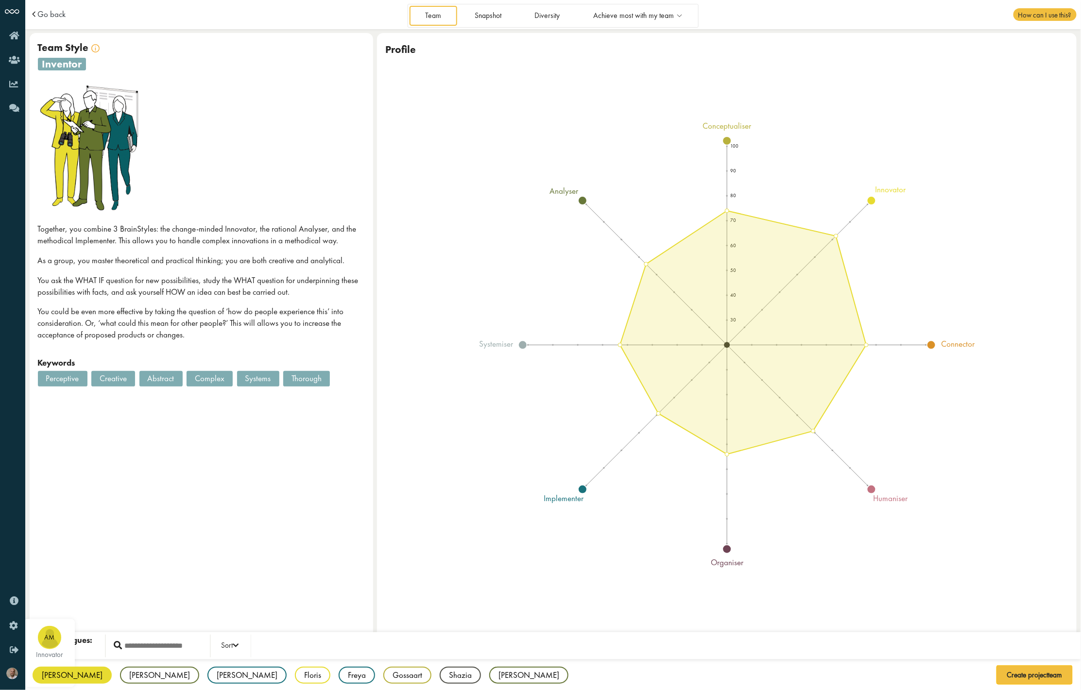
click at [57, 679] on div "[PERSON_NAME]" at bounding box center [72, 675] width 79 height 17
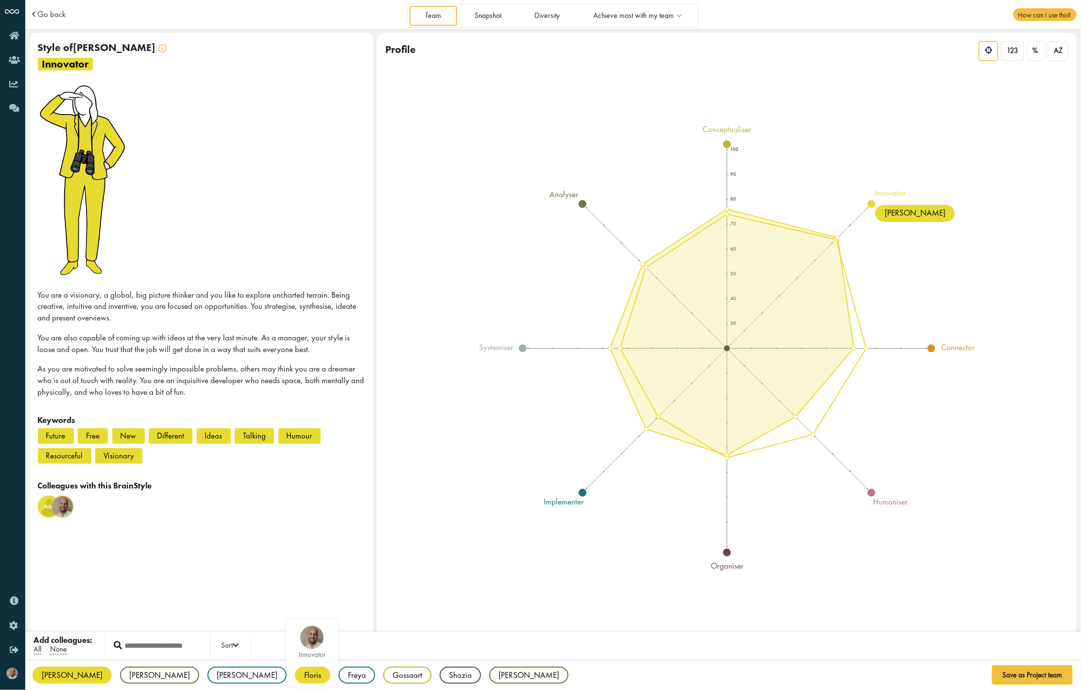
click at [295, 668] on div "Floris" at bounding box center [312, 675] width 35 height 17
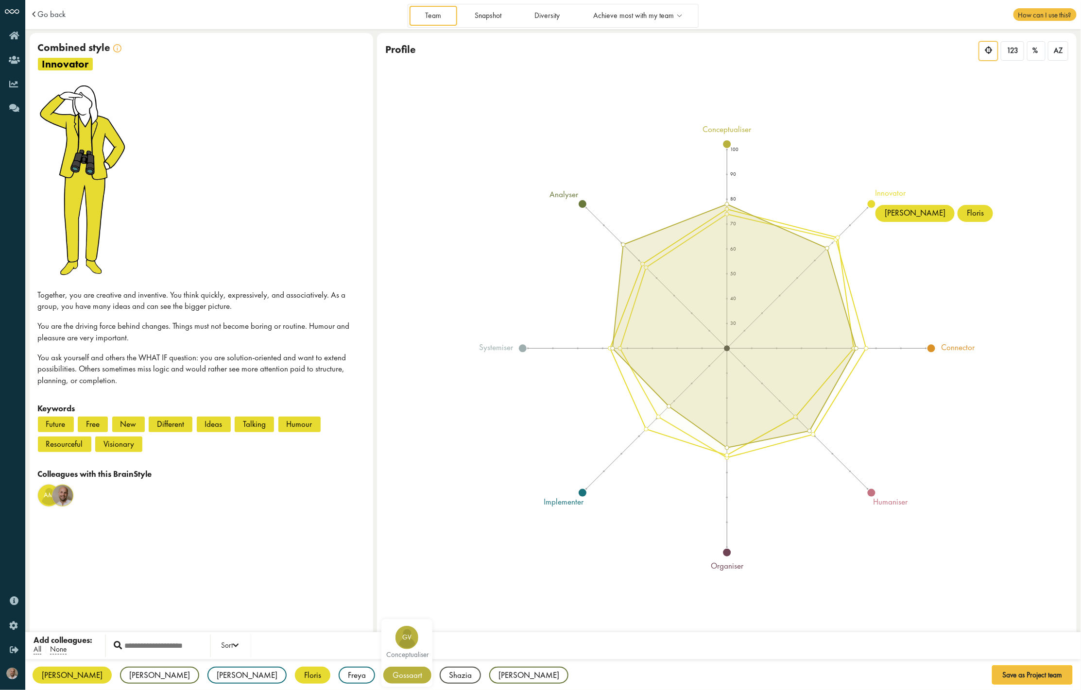
click at [383, 674] on div "Gossaart" at bounding box center [407, 675] width 48 height 17
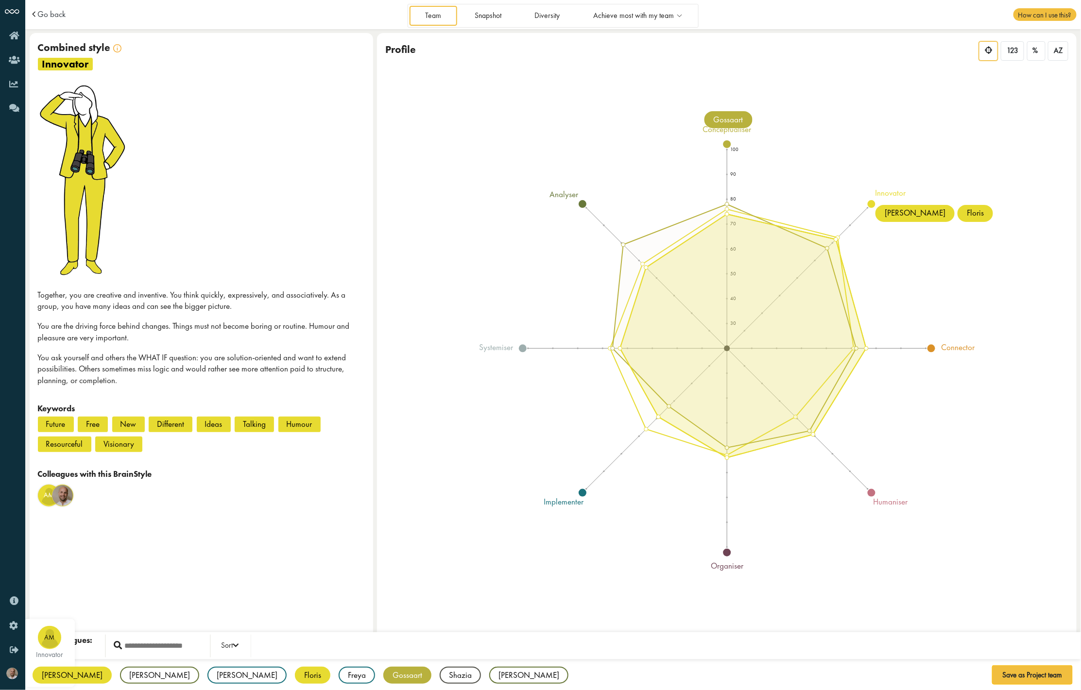
click at [44, 675] on div "Arne" at bounding box center [72, 675] width 79 height 17
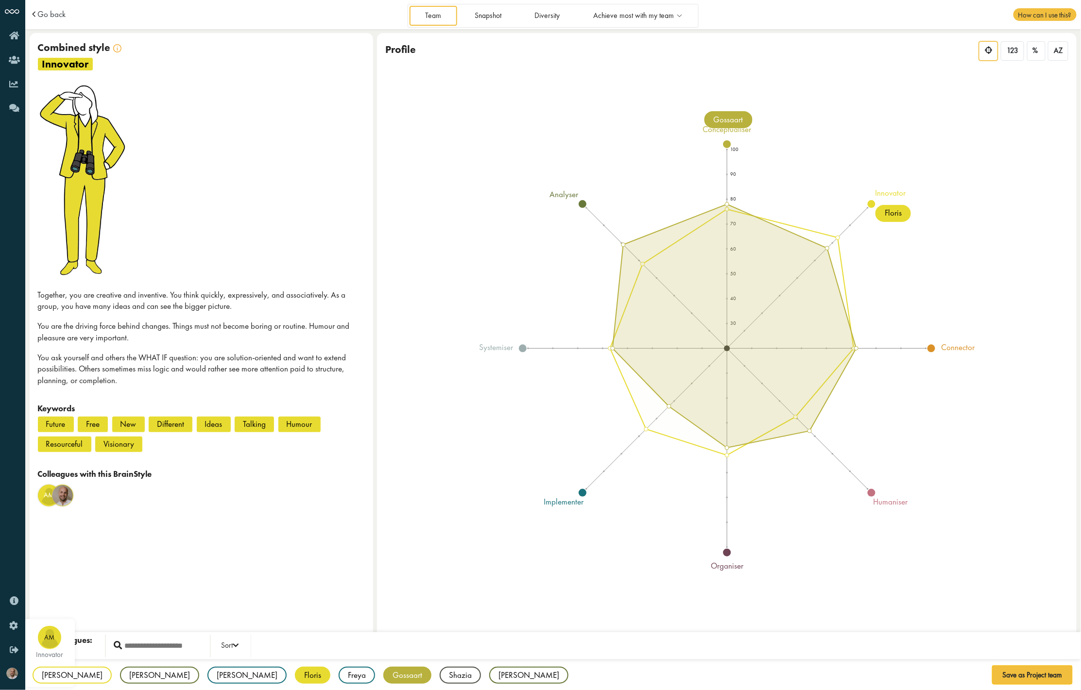
click at [44, 675] on div "Arne" at bounding box center [72, 675] width 79 height 17
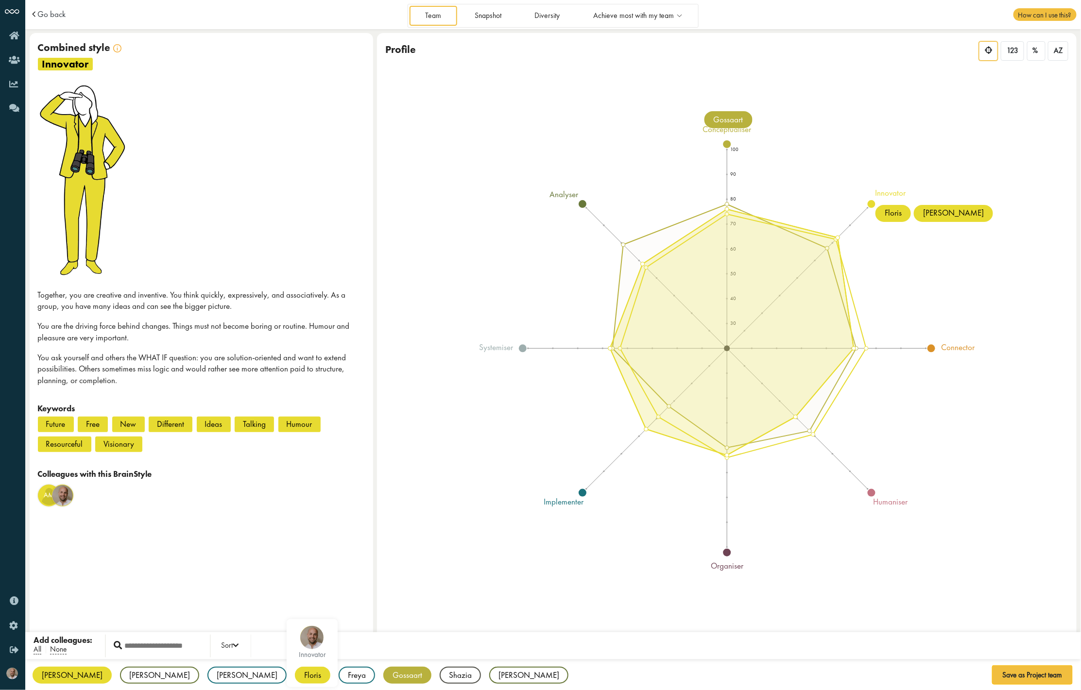
click at [295, 676] on div "Floris" at bounding box center [312, 675] width 35 height 17
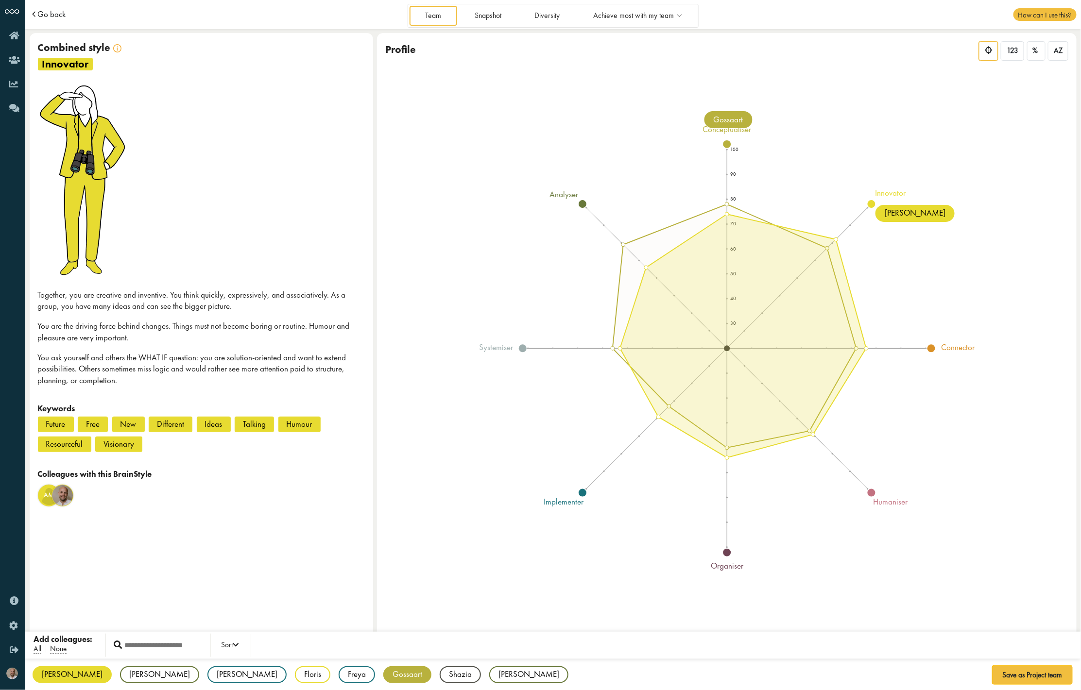
click at [48, 12] on span "Go back" at bounding box center [51, 14] width 28 height 8
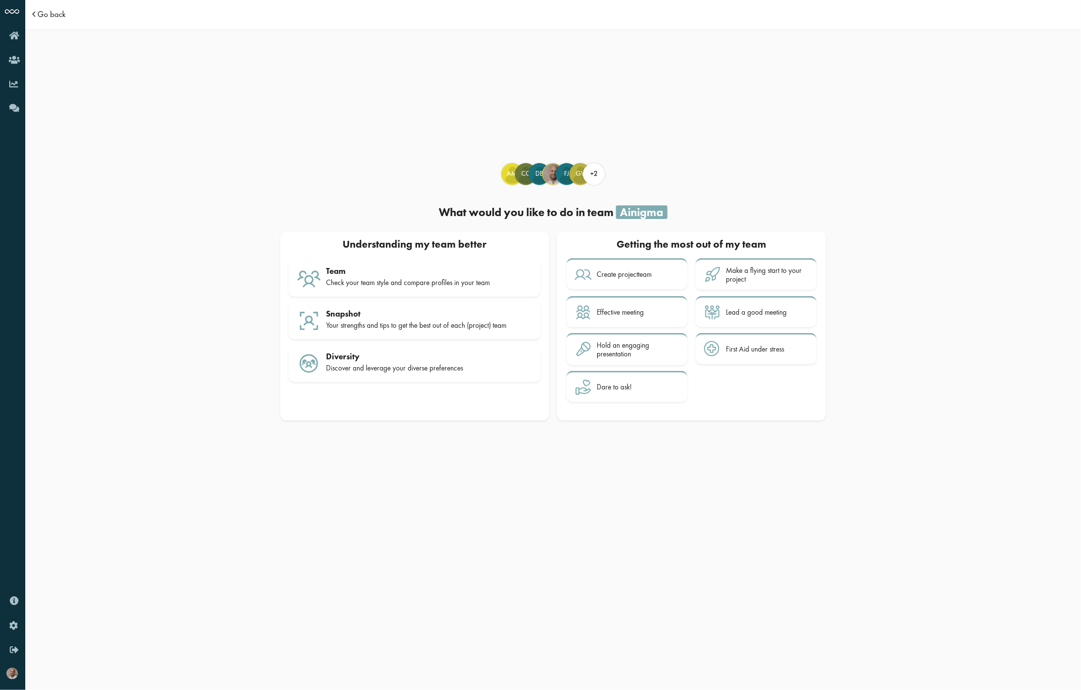
click at [63, 13] on span "Go back" at bounding box center [51, 14] width 28 height 8
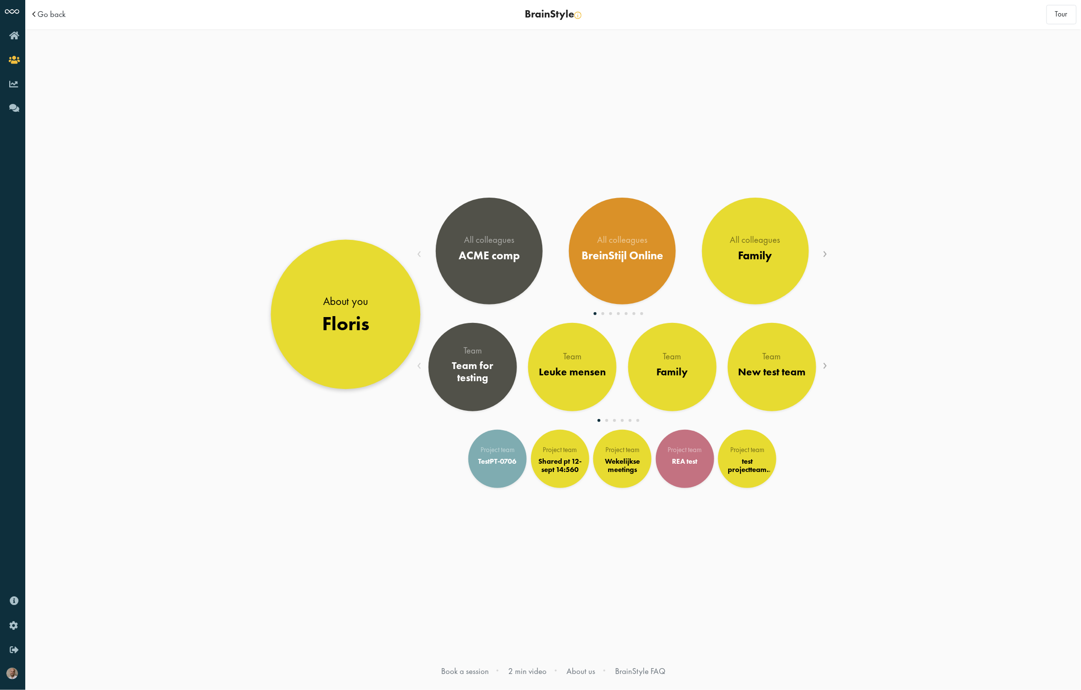
click at [344, 297] on div "About you" at bounding box center [345, 301] width 47 height 16
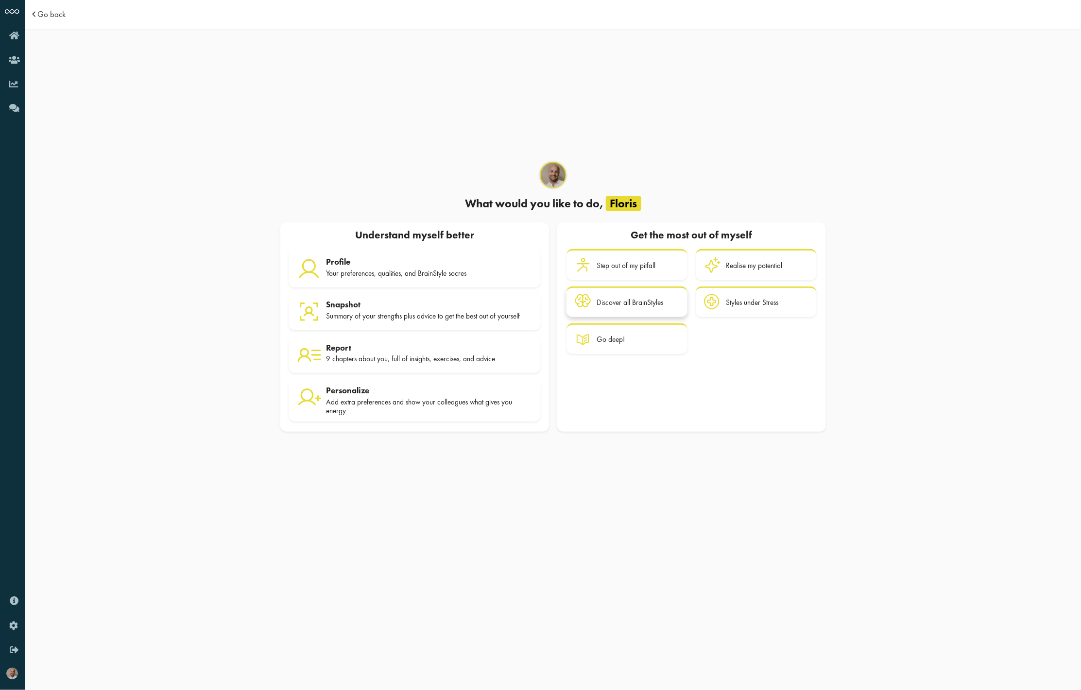
click at [633, 296] on div "Discover all BrainStyles" at bounding box center [638, 302] width 83 height 17
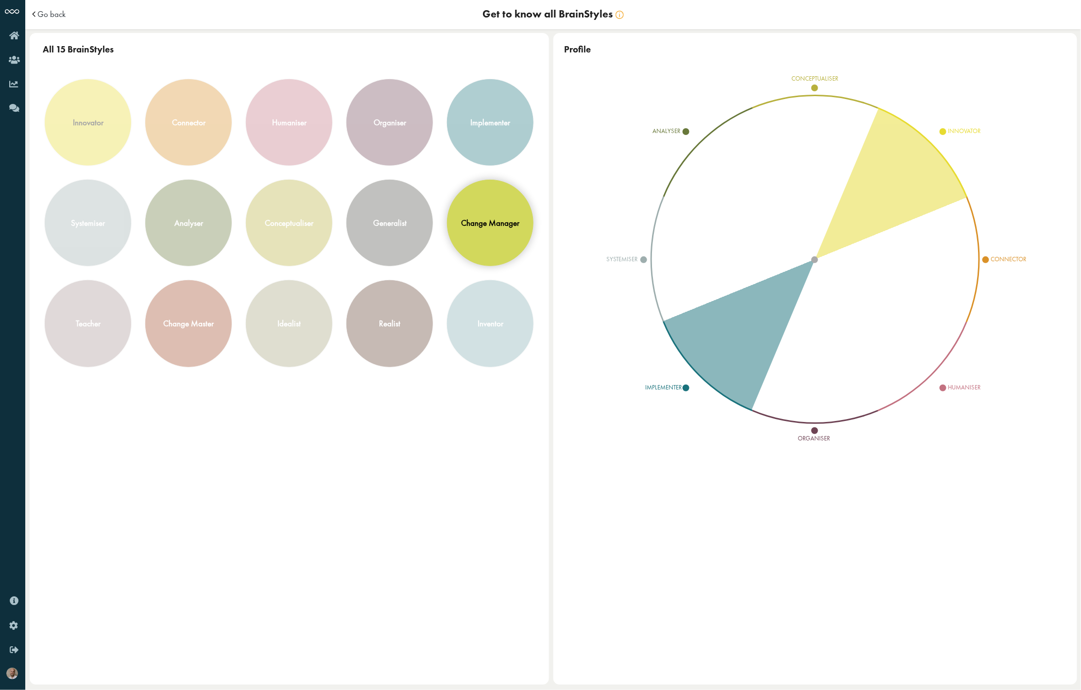
click at [484, 227] on div "change manager" at bounding box center [490, 223] width 58 height 11
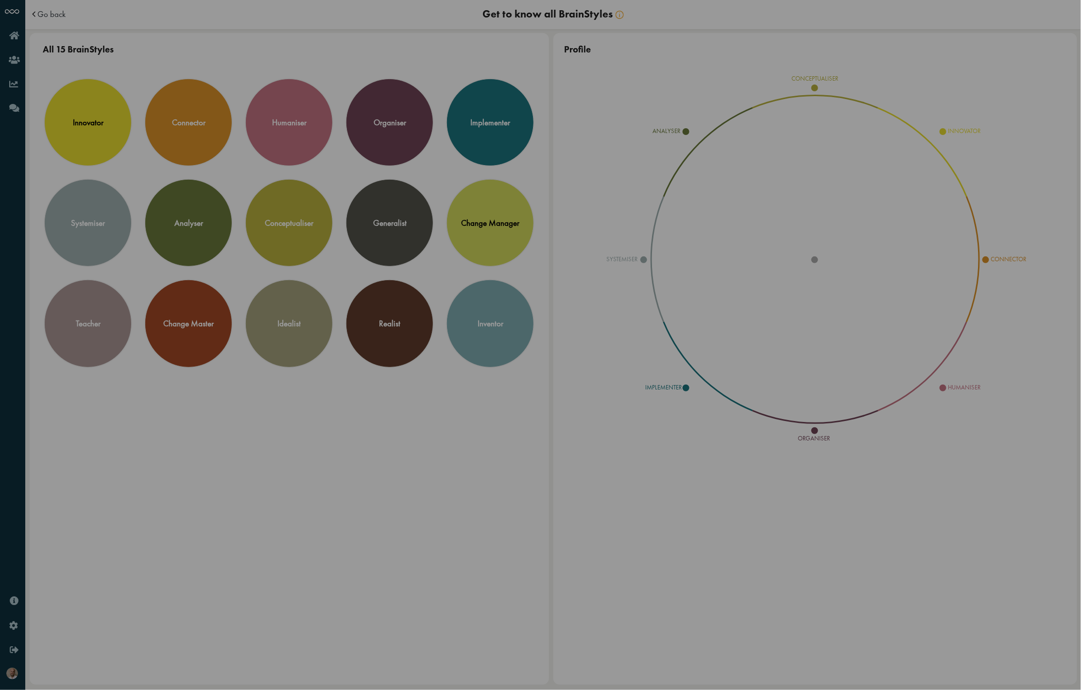
drag, startPoint x: 691, startPoint y: 362, endPoint x: 545, endPoint y: 240, distance: 190.8
click at [545, 240] on div "BrainStyle change manager Your combination of an innovative and implementing th…" at bounding box center [631, 345] width 233 height 293
click at [639, 322] on div "Your combination of an innovative and implementing thinking style generates lot…" at bounding box center [632, 310] width 208 height 138
drag, startPoint x: 698, startPoint y: 359, endPoint x: 565, endPoint y: 271, distance: 159.9
click at [565, 271] on div "Your combination of an innovative and implementing thinking style generates lot…" at bounding box center [632, 310] width 208 height 138
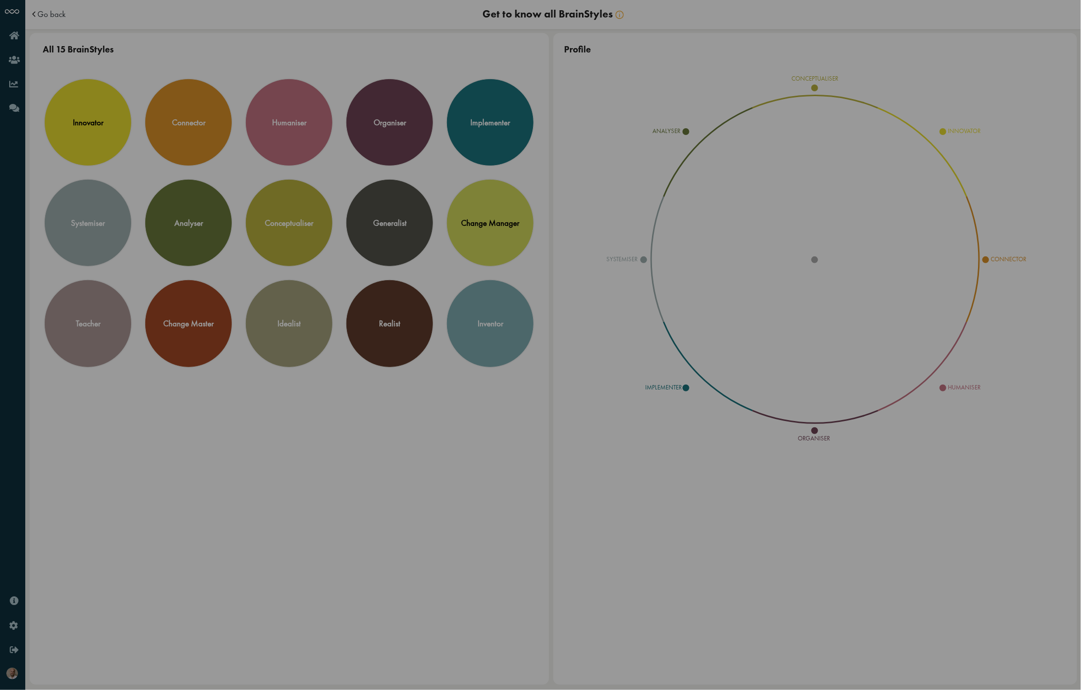
click at [564, 271] on p "Your combination of an innovative and implementing thinking style generates lot…" at bounding box center [632, 258] width 208 height 35
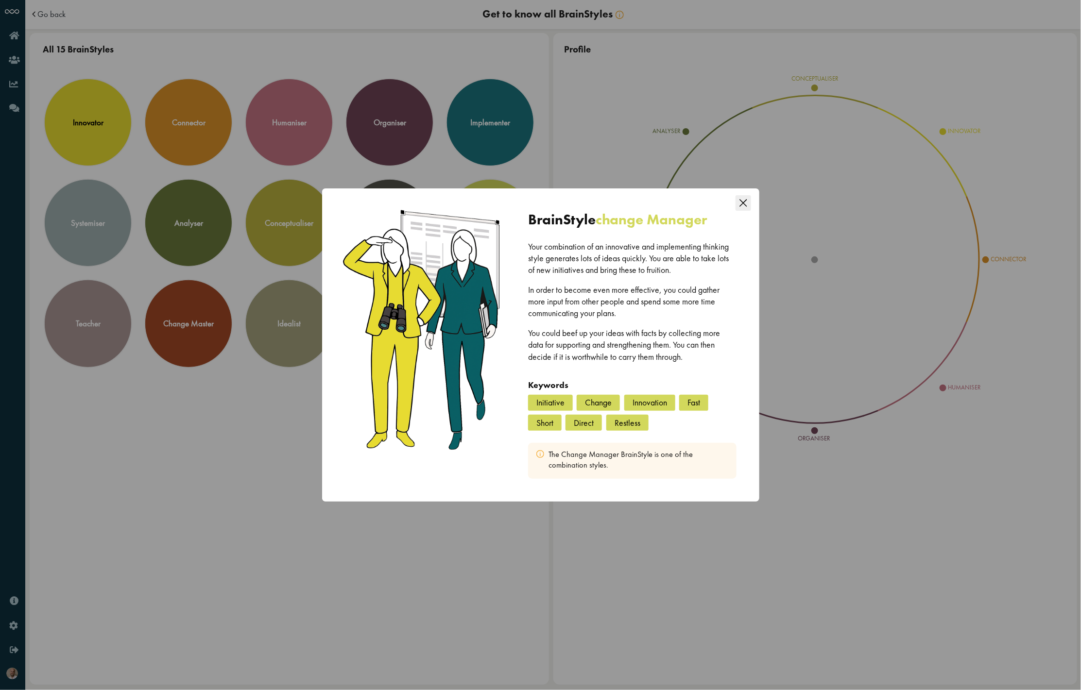
click at [746, 200] on icon "Close this dialog" at bounding box center [742, 202] width 7 height 7
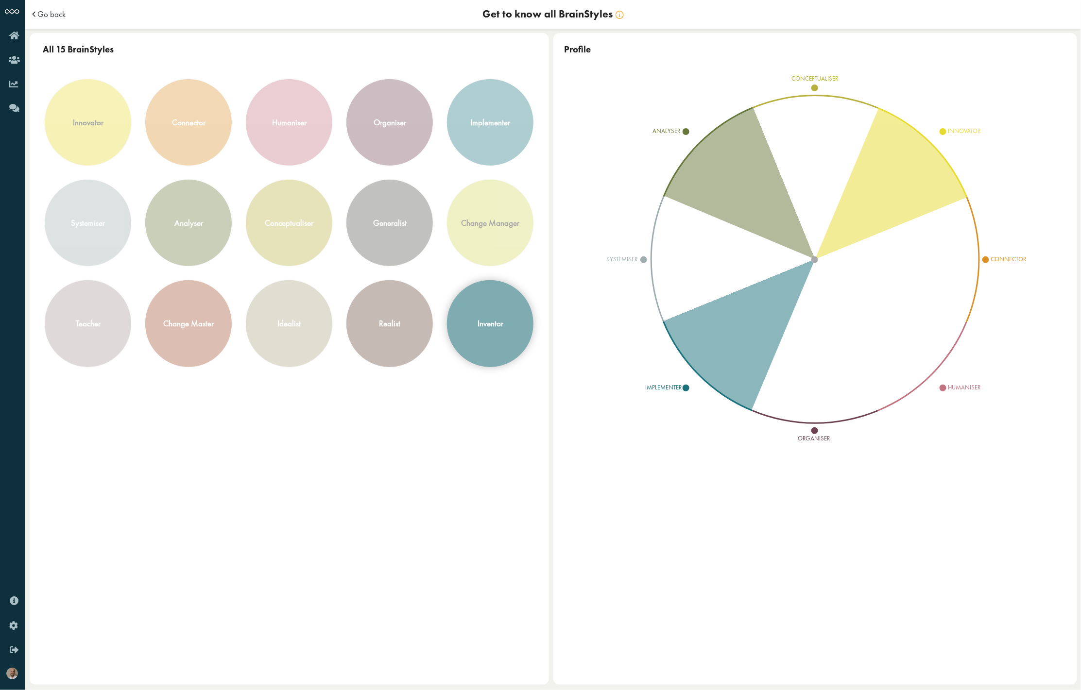
click at [479, 317] on div "inventor" at bounding box center [490, 324] width 86 height 86
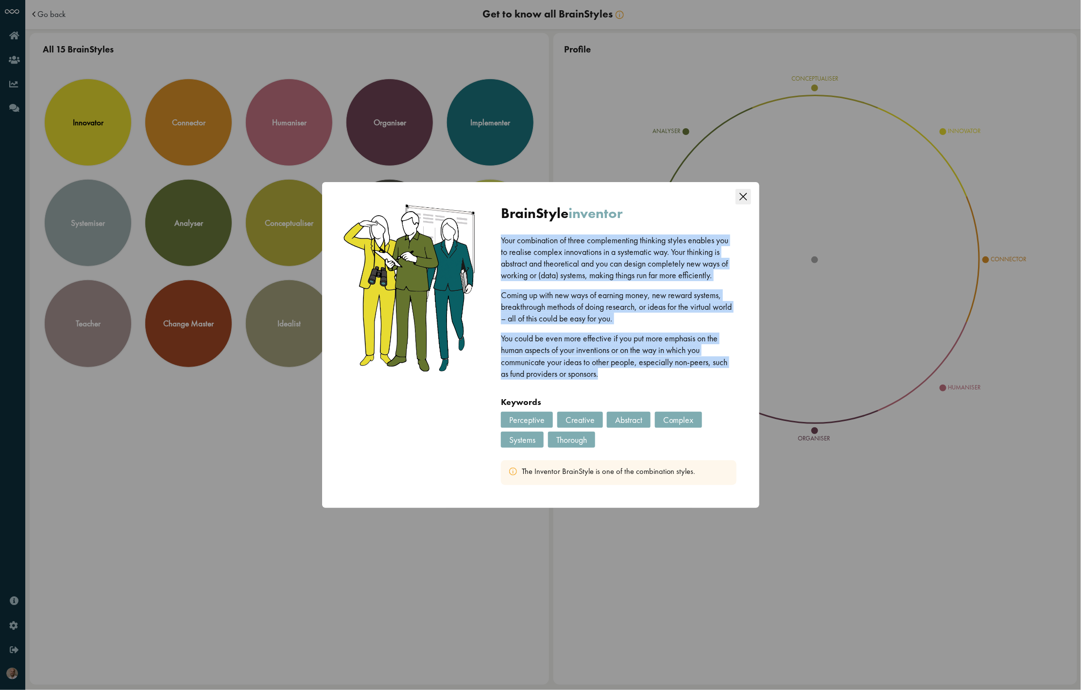
drag, startPoint x: 649, startPoint y: 374, endPoint x: 572, endPoint y: 300, distance: 106.9
click at [548, 235] on div "Your combination of three complementing thinking styles enables you to realise …" at bounding box center [618, 316] width 235 height 162
click at [623, 383] on div "Your combination of three complementing thinking styles enables you to realise …" at bounding box center [618, 316] width 235 height 162
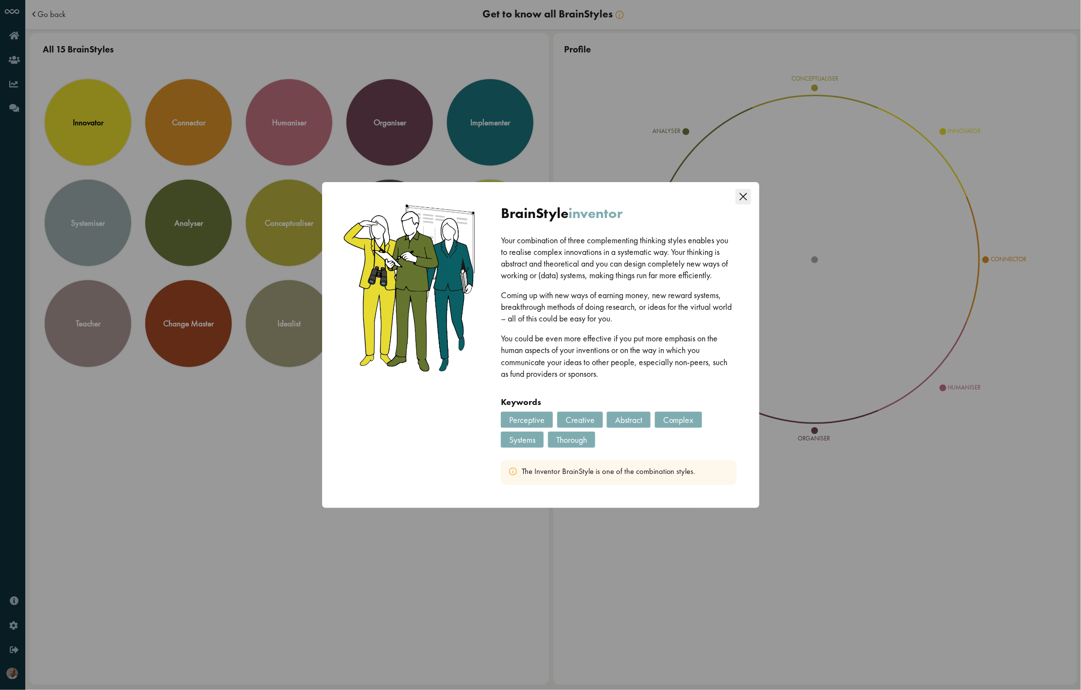
click at [738, 197] on icon "Close this dialog" at bounding box center [744, 197] width 16 height 16
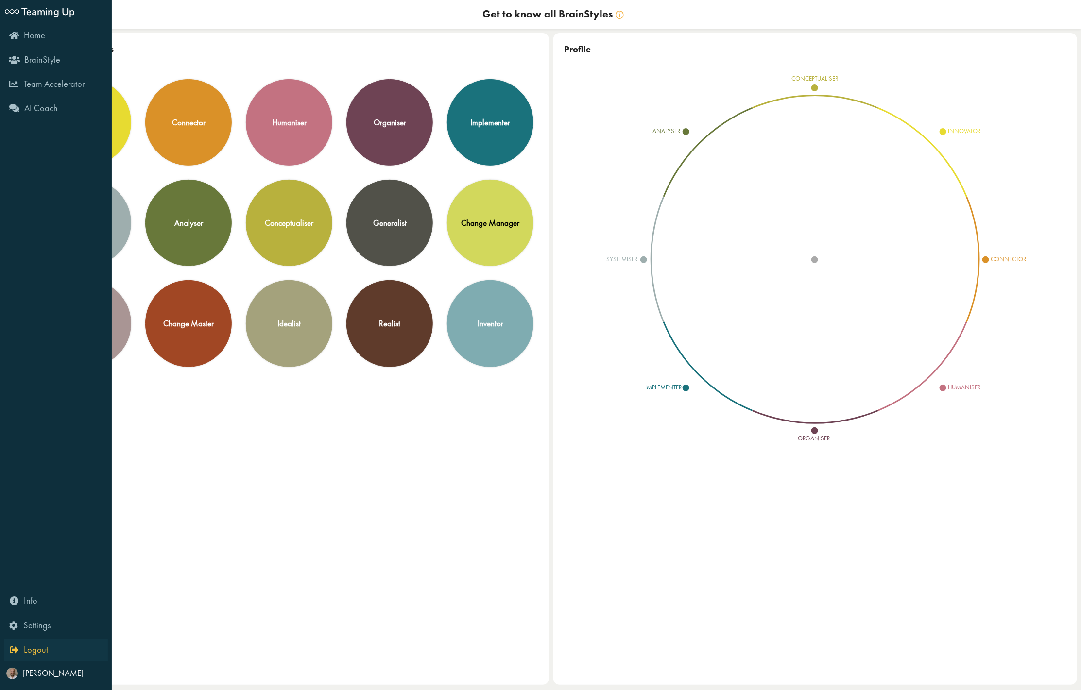
click at [13, 650] on icon "Logout" at bounding box center [29, 649] width 38 height 9
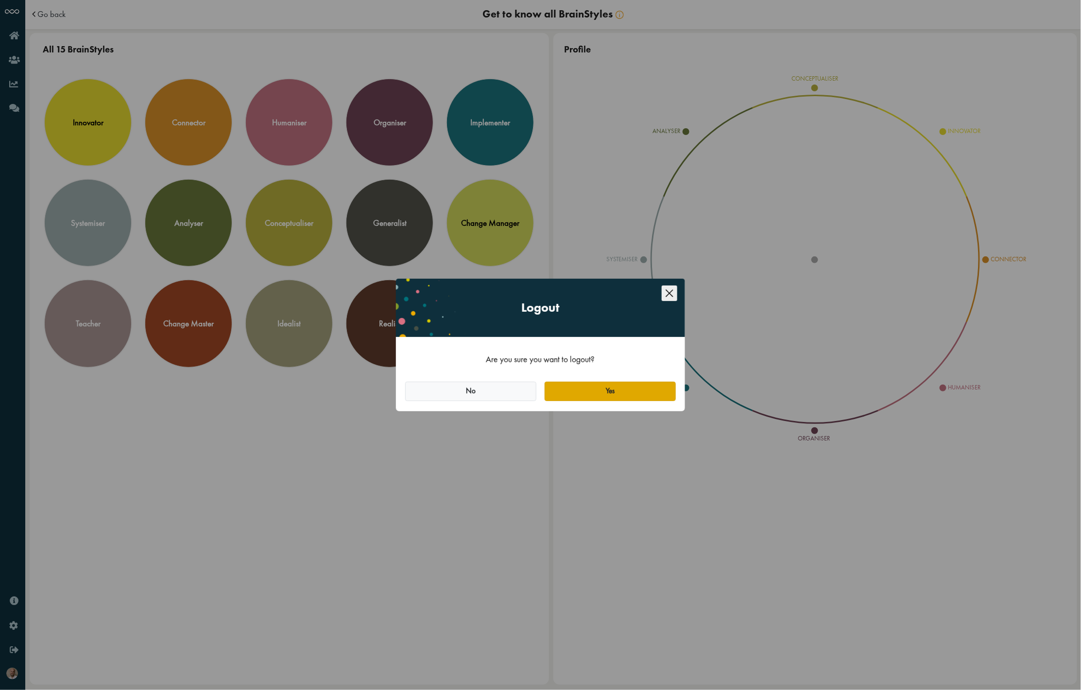
click at [613, 395] on button "Yes" at bounding box center [610, 391] width 131 height 19
